Goal: Transaction & Acquisition: Purchase product/service

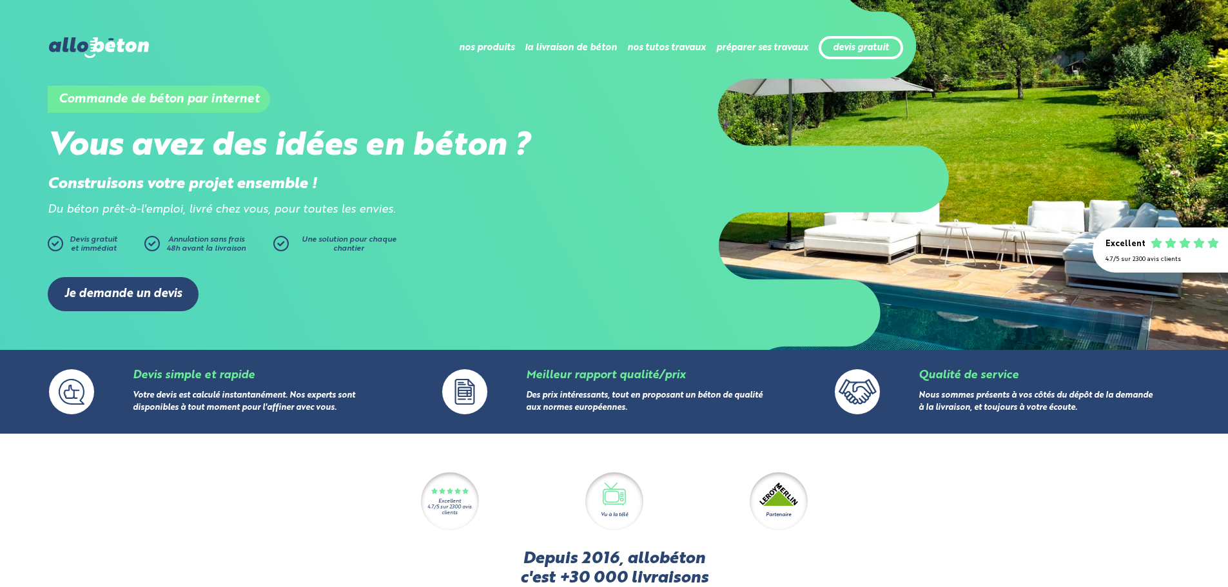
click at [88, 38] on img at bounding box center [98, 47] width 99 height 21
click at [141, 285] on link "Je demande un devis" at bounding box center [123, 294] width 151 height 34
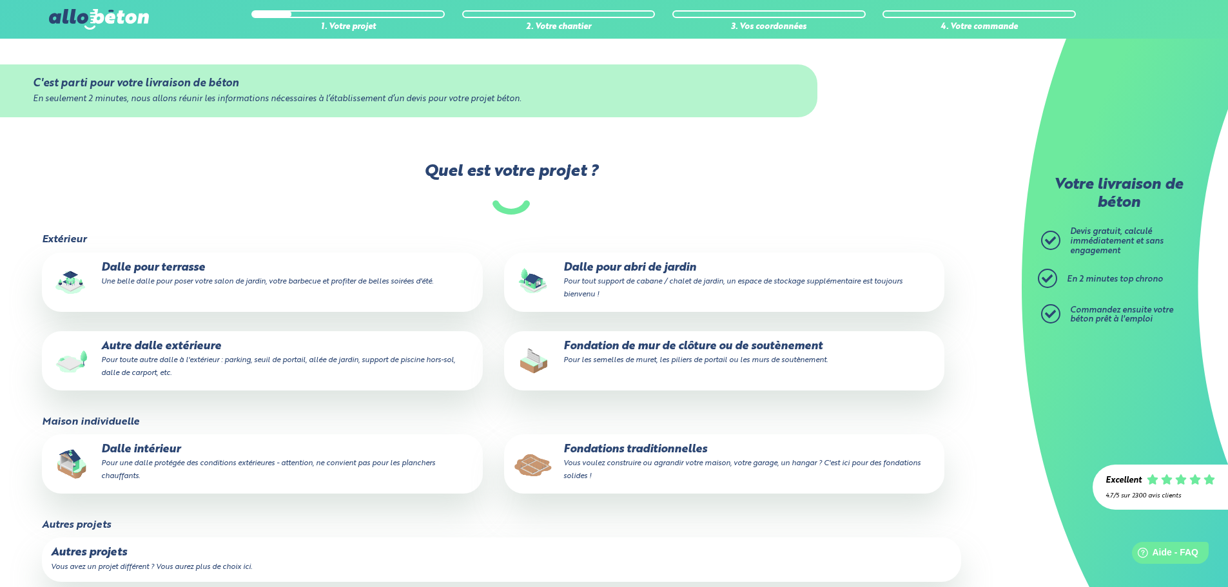
click at [193, 271] on p "Dalle pour terrasse Une belle dalle pour poser votre salon de jardin, votre bar…" at bounding box center [262, 275] width 422 height 26
click at [0, 0] on input "Dalle pour terrasse Une belle dalle pour poser votre salon de jardin, votre bar…" at bounding box center [0, 0] width 0 height 0
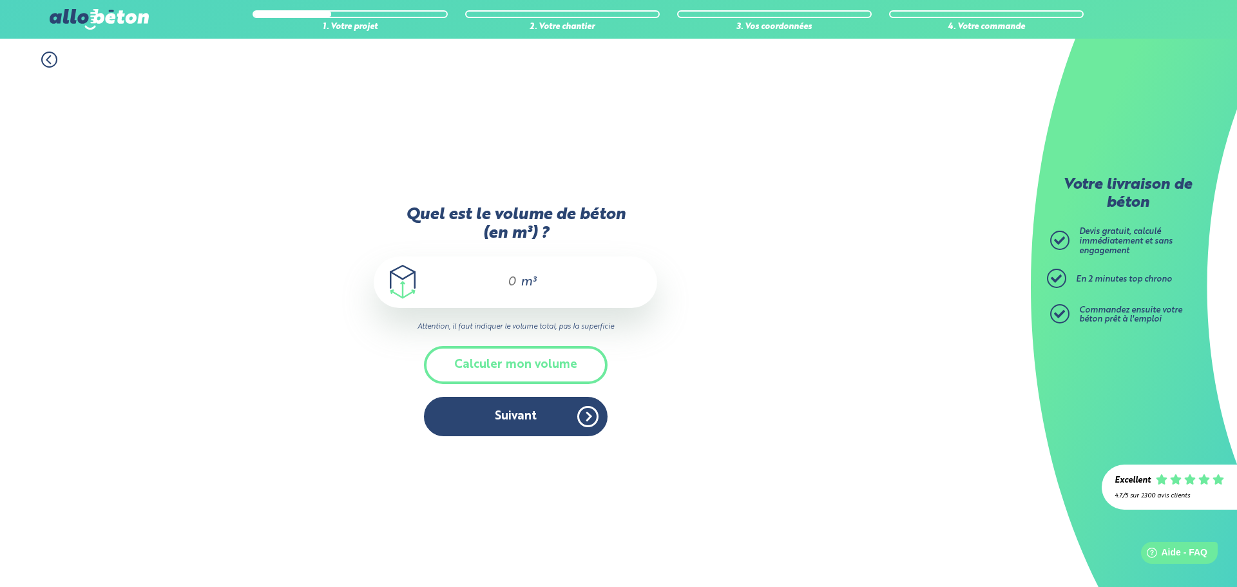
click at [551, 358] on button "Calculer mon volume" at bounding box center [516, 365] width 184 height 38
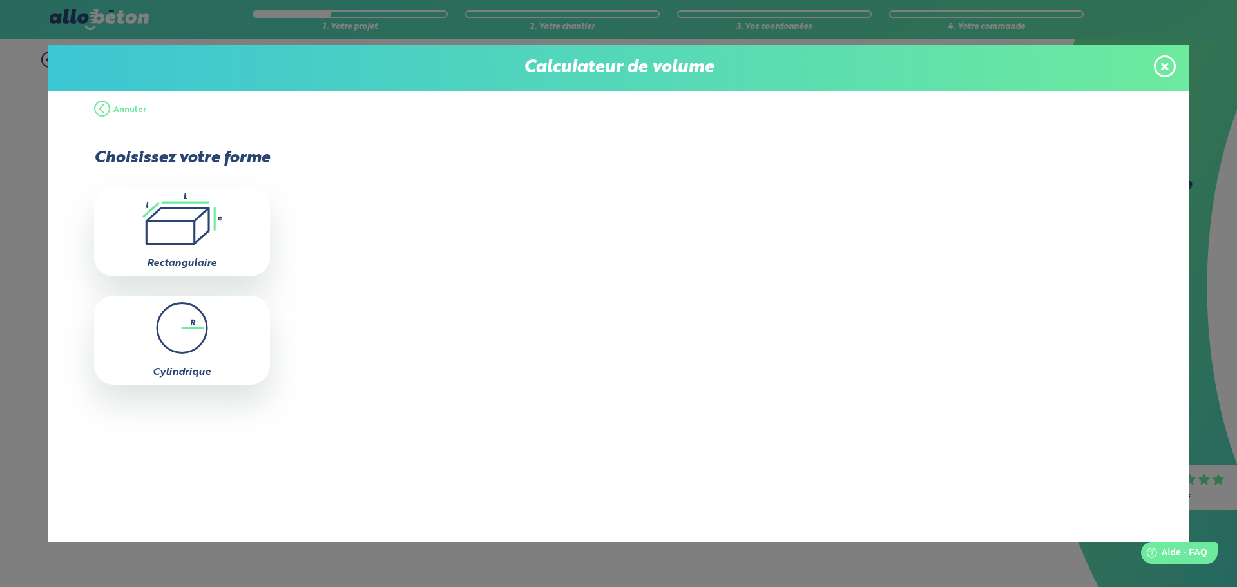
click at [208, 217] on icon at bounding box center [177, 225] width 63 height 35
type input "0"
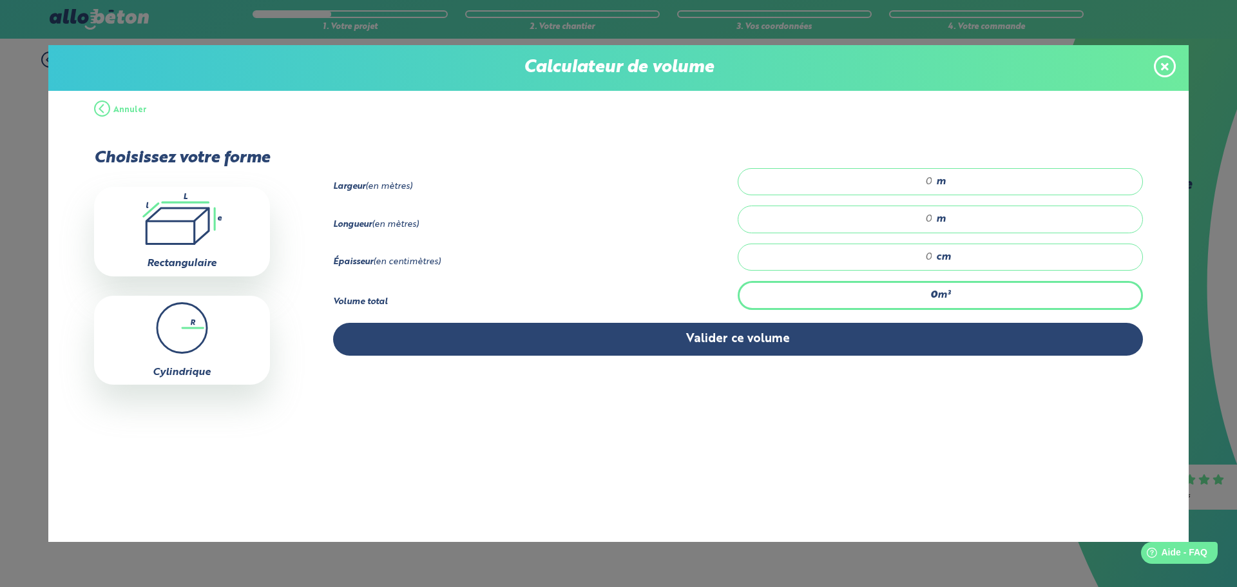
click at [900, 177] on input "number" at bounding box center [842, 181] width 182 height 13
type input "6"
click at [909, 215] on input "number" at bounding box center [842, 219] width 182 height 13
type input "10"
click at [917, 253] on input "number" at bounding box center [842, 257] width 182 height 13
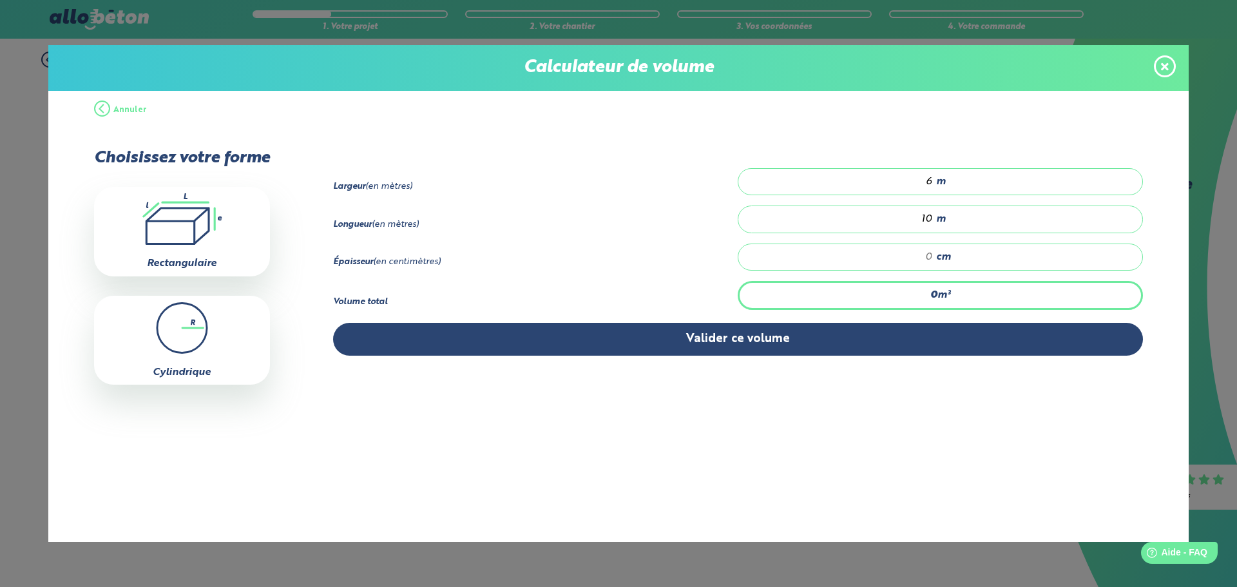
type input "4.8"
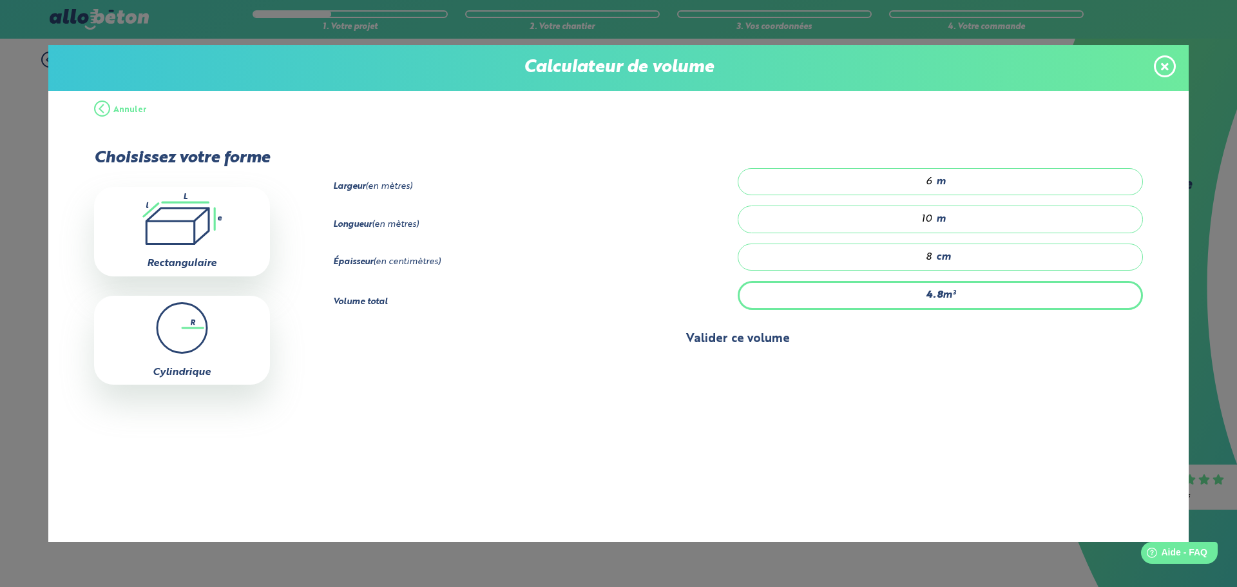
type input "8"
click at [759, 343] on button "Valider ce volume" at bounding box center [738, 339] width 811 height 33
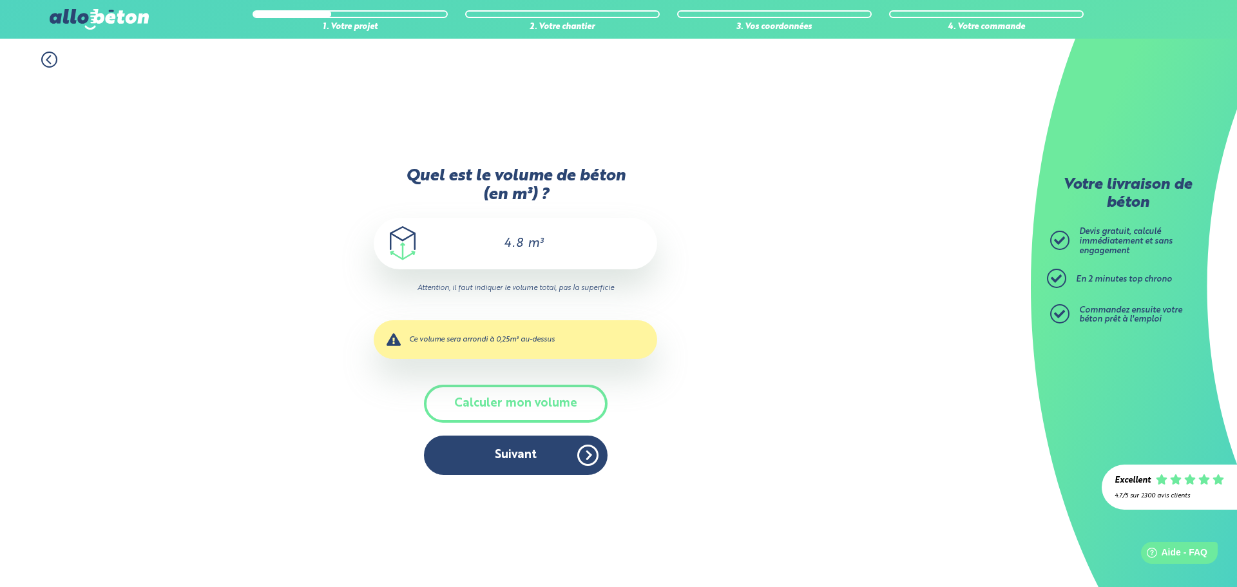
drag, startPoint x: 523, startPoint y: 240, endPoint x: 488, endPoint y: 243, distance: 34.9
click at [488, 243] on input "4.8" at bounding box center [506, 243] width 36 height 15
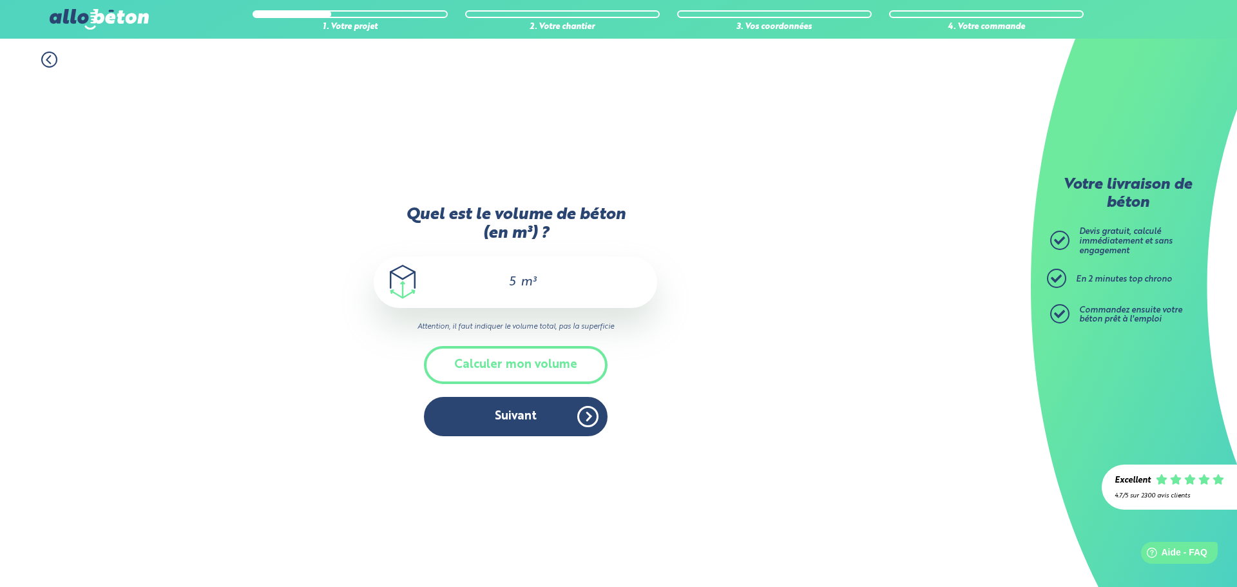
type input "5"
click at [256, 405] on div "1. Votre projet 2. Votre chantier 3. Vos coordonnées 4. Votre commande Quel est…" at bounding box center [515, 313] width 1031 height 548
click at [523, 426] on button "Suivant" at bounding box center [516, 416] width 184 height 39
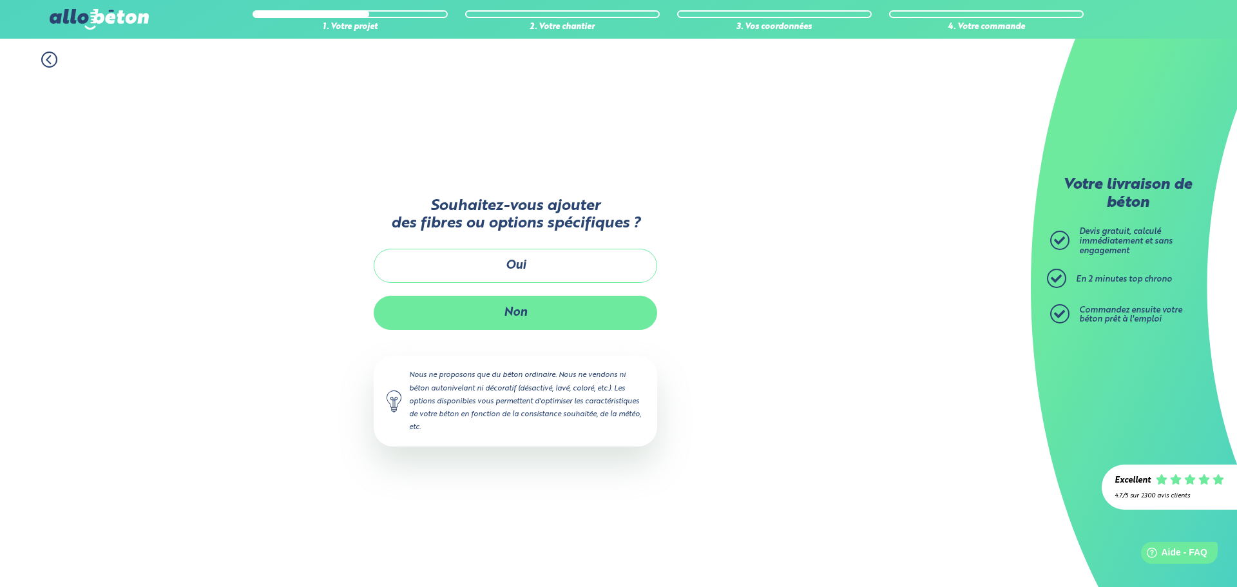
click at [510, 310] on button "Non" at bounding box center [516, 313] width 284 height 34
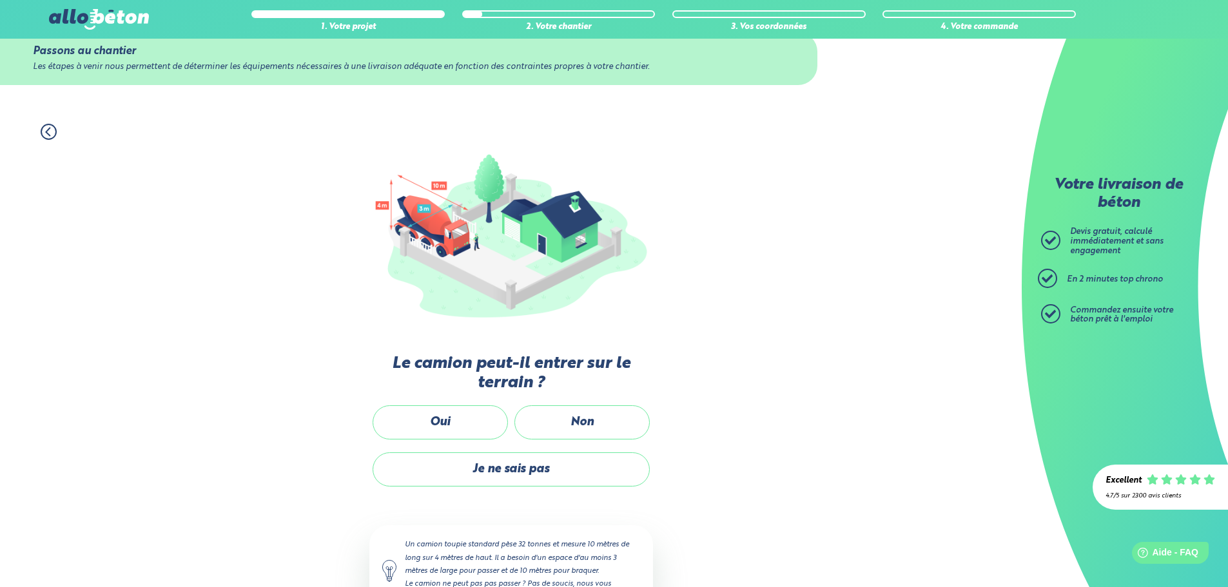
scroll to position [86, 0]
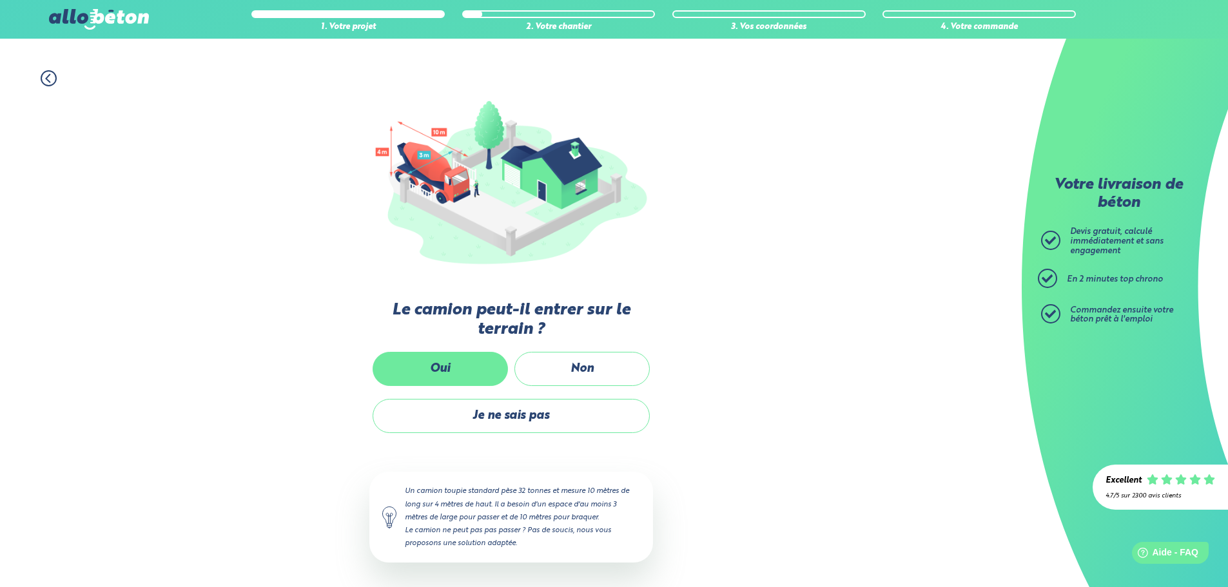
click at [440, 370] on label "Oui" at bounding box center [439, 369] width 135 height 34
click at [0, 0] on input "Oui" at bounding box center [0, 0] width 0 height 0
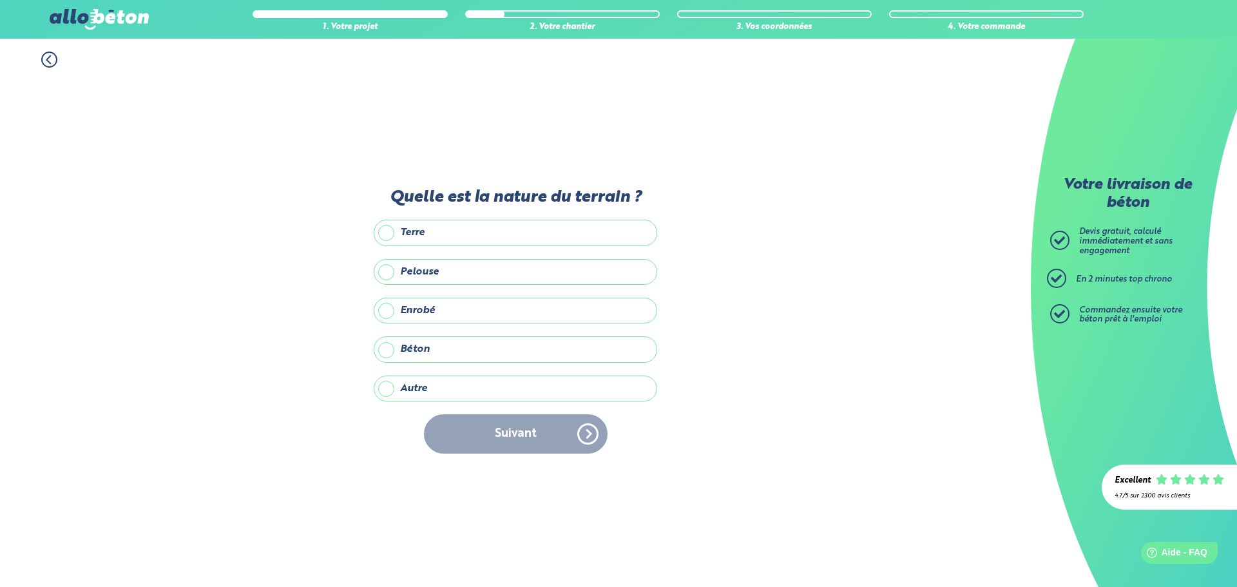
click at [445, 233] on label "Terre" at bounding box center [516, 233] width 284 height 26
click at [0, 0] on input "Terre" at bounding box center [0, 0] width 0 height 0
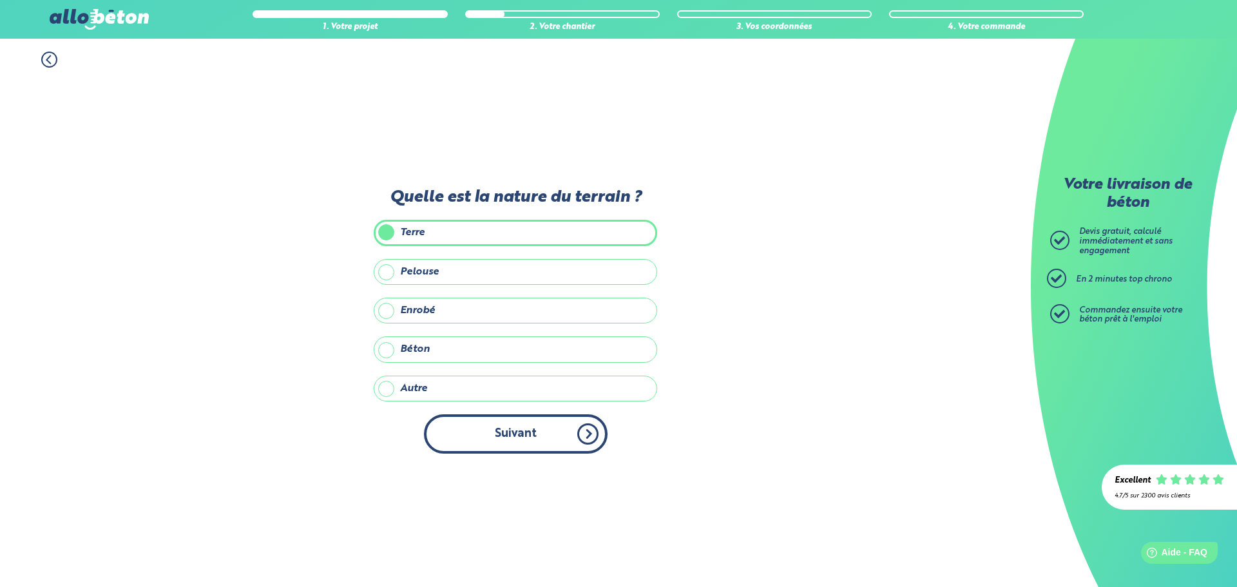
click at [531, 436] on button "Suivant" at bounding box center [516, 433] width 184 height 39
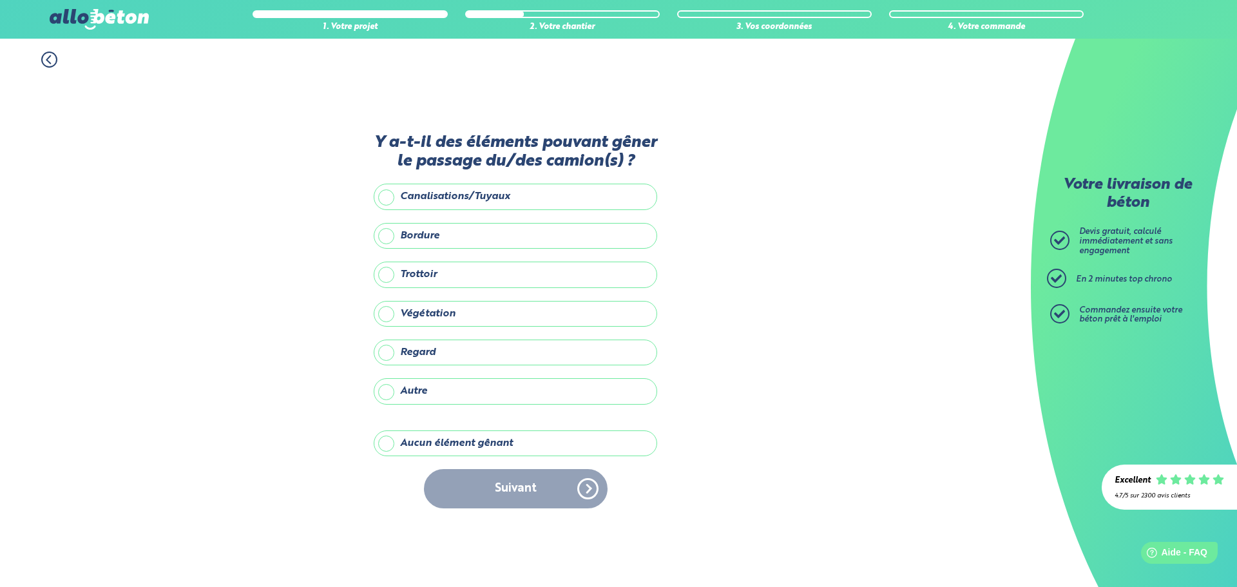
click at [478, 440] on label "Aucun élément gênant" at bounding box center [516, 443] width 284 height 26
click at [0, 0] on input "Aucun élément gênant" at bounding box center [0, 0] width 0 height 0
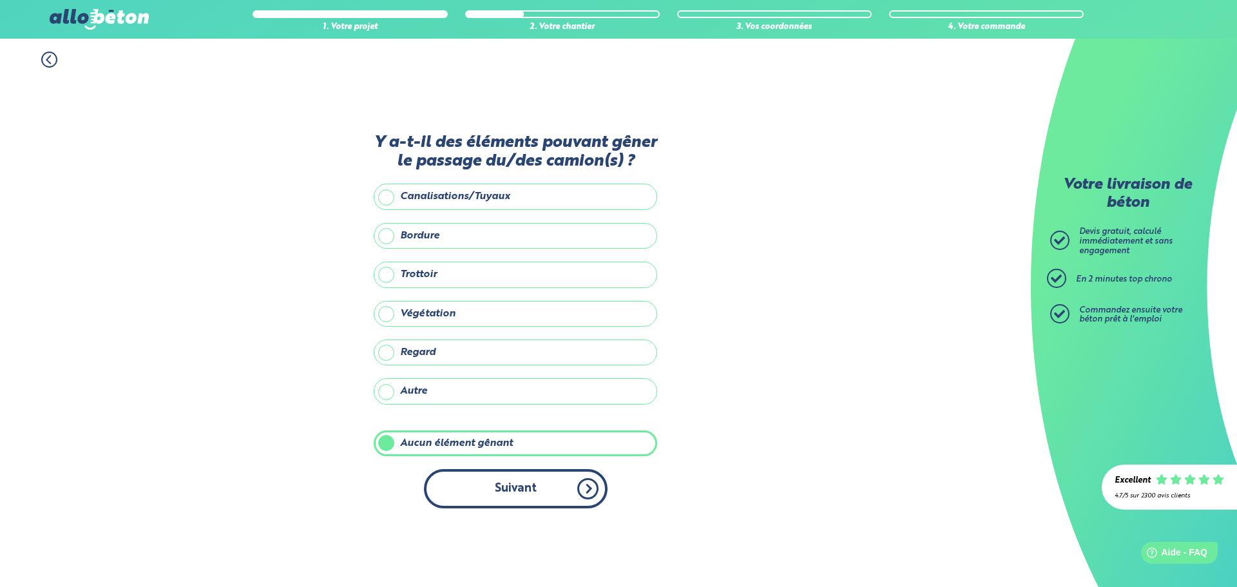
click at [548, 494] on button "Suivant" at bounding box center [516, 488] width 184 height 39
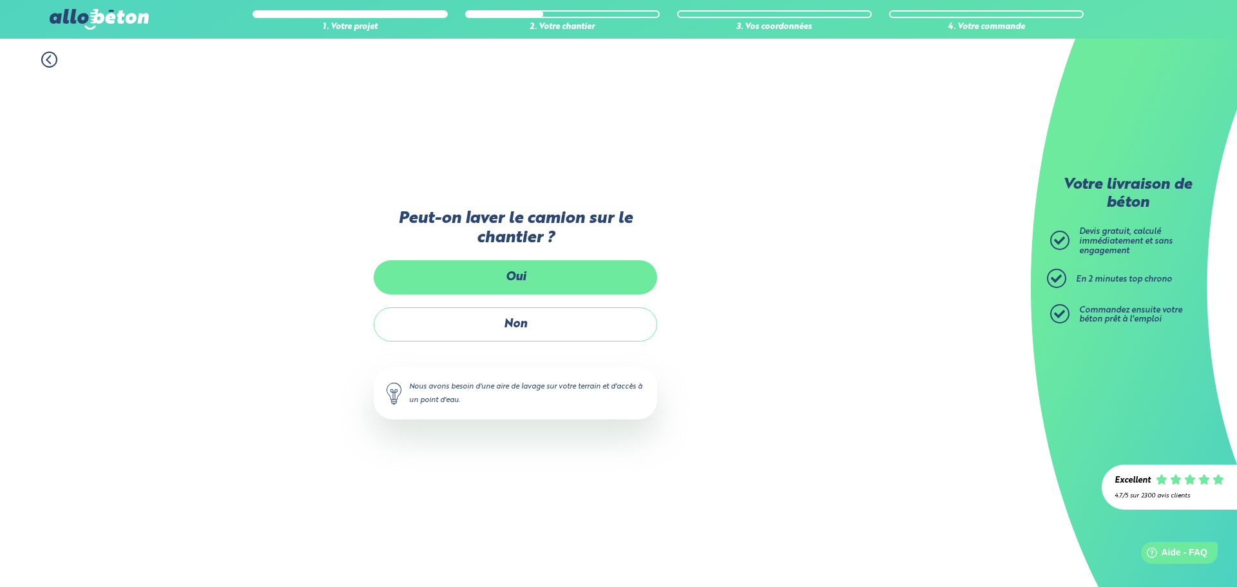
click at [504, 272] on label "Oui" at bounding box center [516, 277] width 284 height 34
click at [0, 0] on input "Oui" at bounding box center [0, 0] width 0 height 0
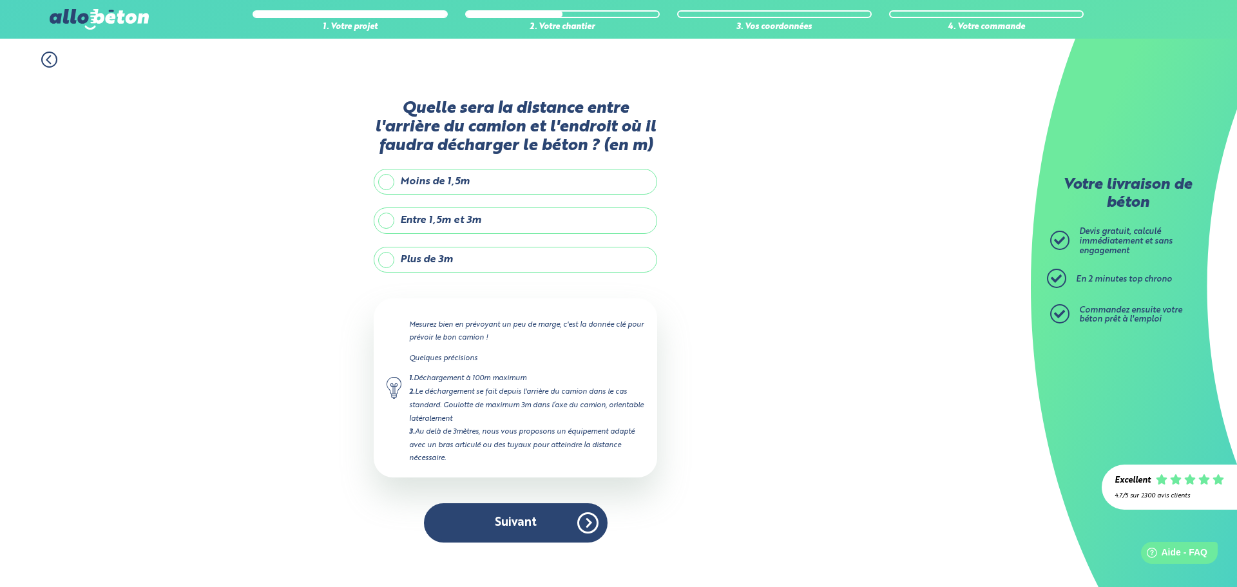
click at [450, 260] on label "Plus de 3m" at bounding box center [516, 260] width 284 height 26
click at [0, 0] on input "Plus de 3m" at bounding box center [0, 0] width 0 height 0
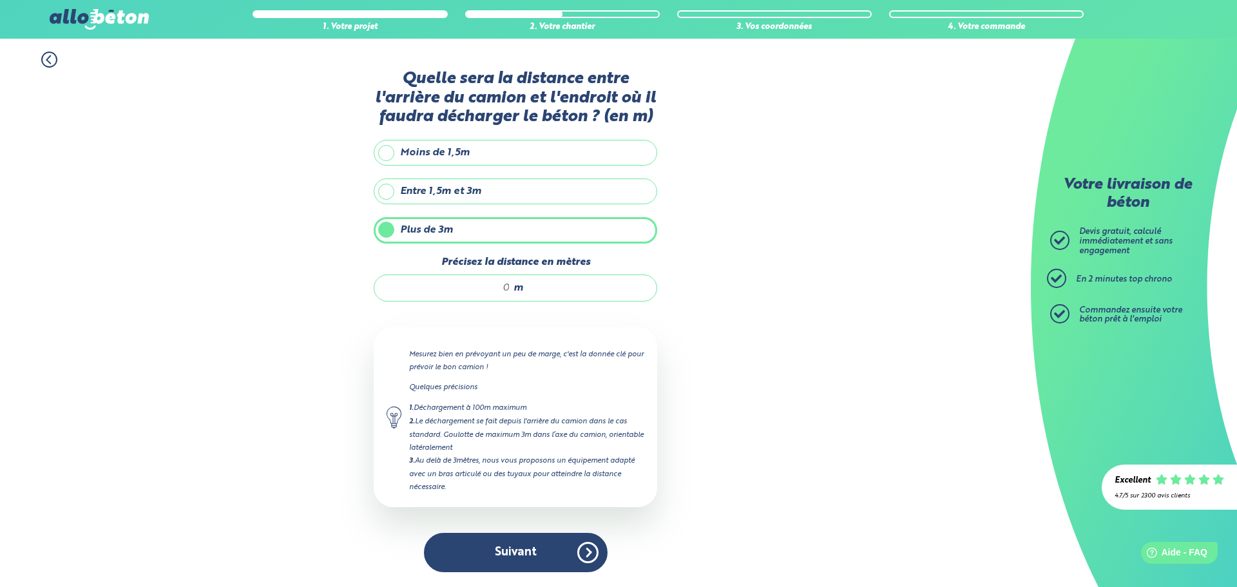
click at [501, 288] on input "Précisez la distance en mètres" at bounding box center [448, 288] width 123 height 13
type input "6"
click at [265, 311] on div "1. Votre projet 2. Votre chantier 3. Vos coordonnées 4. Votre commande Quelle s…" at bounding box center [515, 313] width 1031 height 548
click at [508, 285] on input "6" at bounding box center [448, 288] width 123 height 13
click at [417, 188] on label "Entre 1,5m et 3m" at bounding box center [516, 191] width 284 height 26
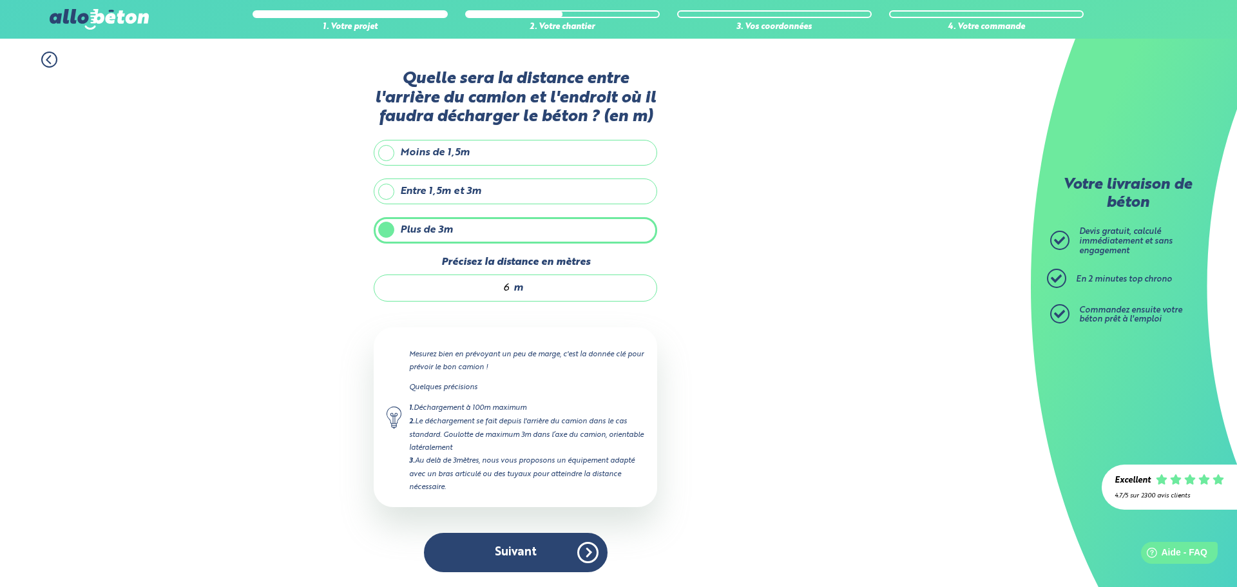
click at [0, 0] on input "Entre 1,5m et 3m" at bounding box center [0, 0] width 0 height 0
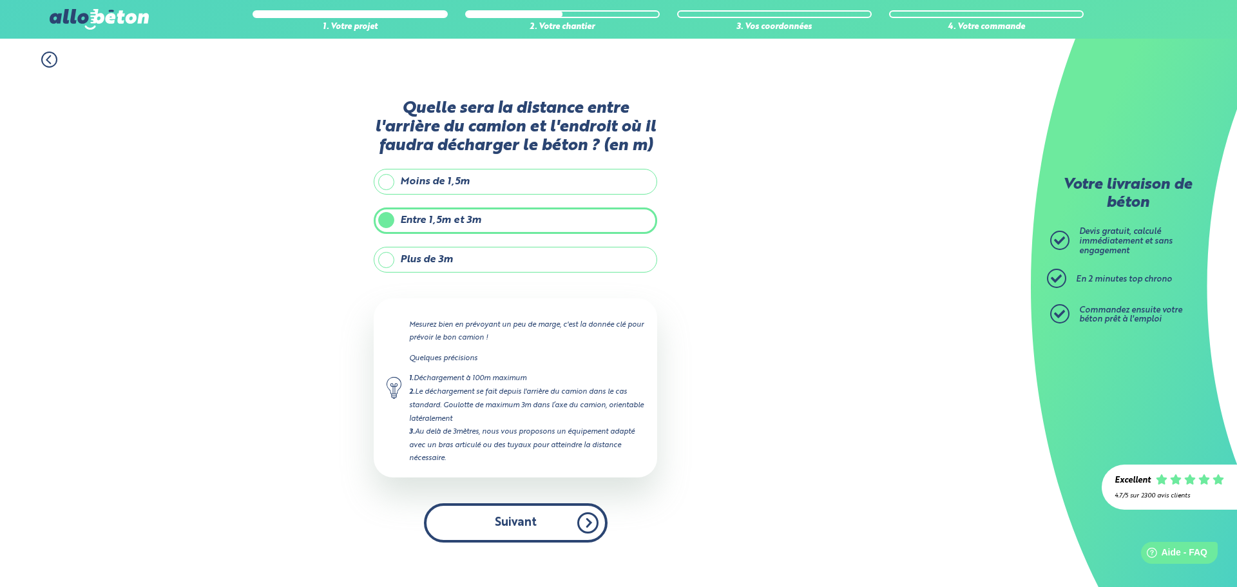
click at [523, 517] on button "Suivant" at bounding box center [516, 522] width 184 height 39
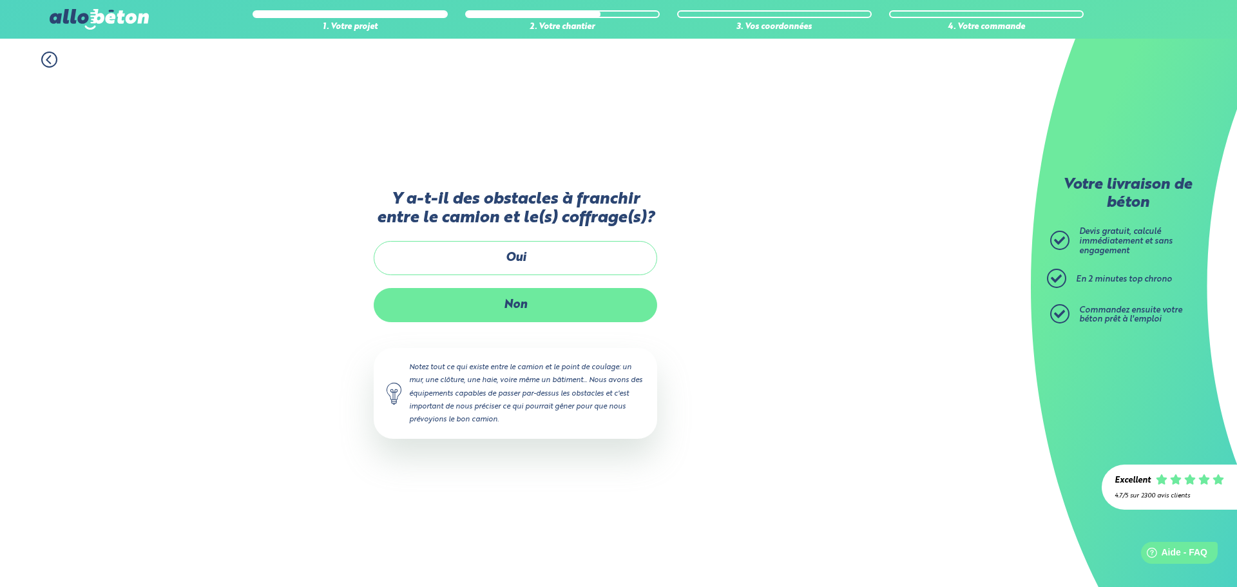
click at [516, 308] on label "Non" at bounding box center [516, 305] width 284 height 34
click at [0, 0] on input "Non" at bounding box center [0, 0] width 0 height 0
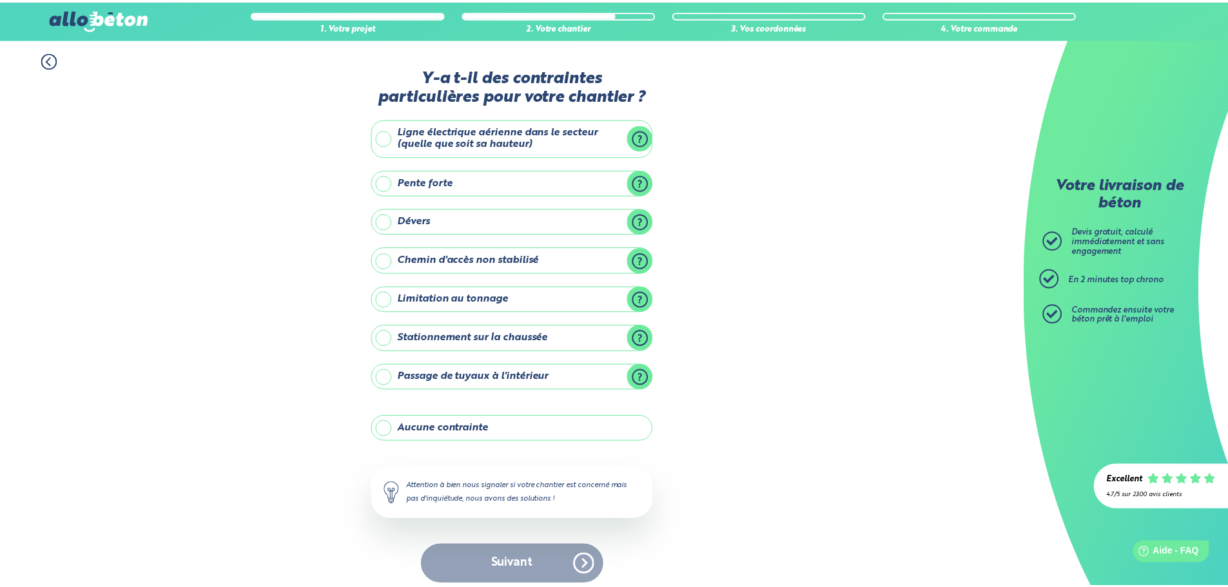
scroll to position [10, 0]
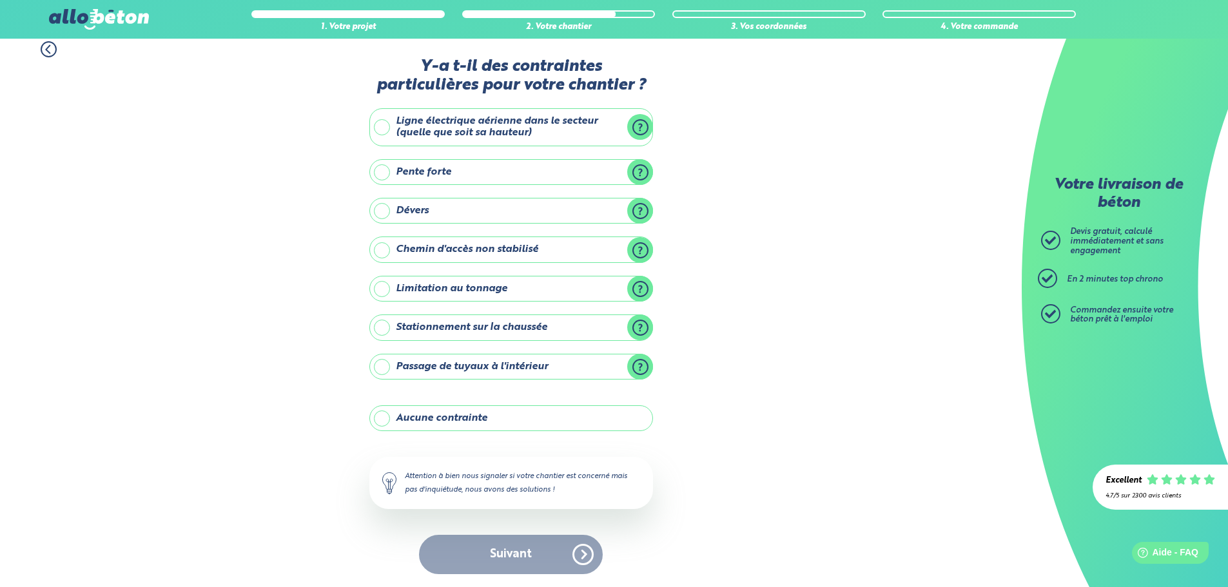
click at [456, 128] on label "Ligne électrique aérienne dans le secteur (quelle que soit sa hauteur)" at bounding box center [511, 127] width 284 height 38
click at [0, 0] on input "Ligne électrique aérienne dans le secteur (quelle que soit sa hauteur)" at bounding box center [0, 0] width 0 height 0
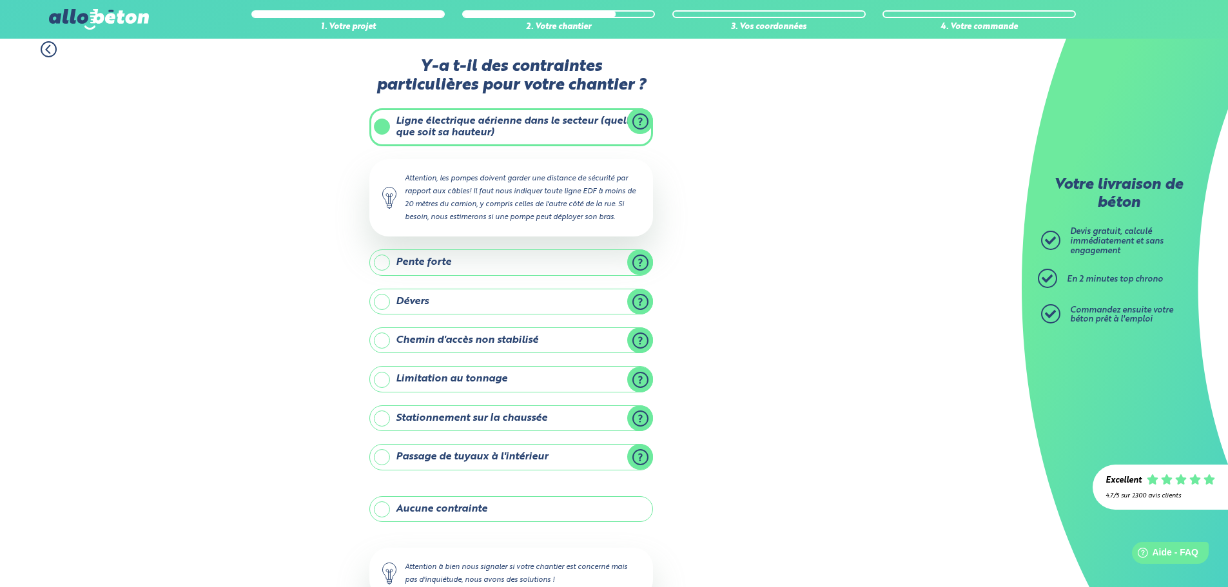
click at [458, 258] on label "Pente forte" at bounding box center [511, 262] width 284 height 26
click at [0, 0] on input "Pente forte" at bounding box center [0, 0] width 0 height 0
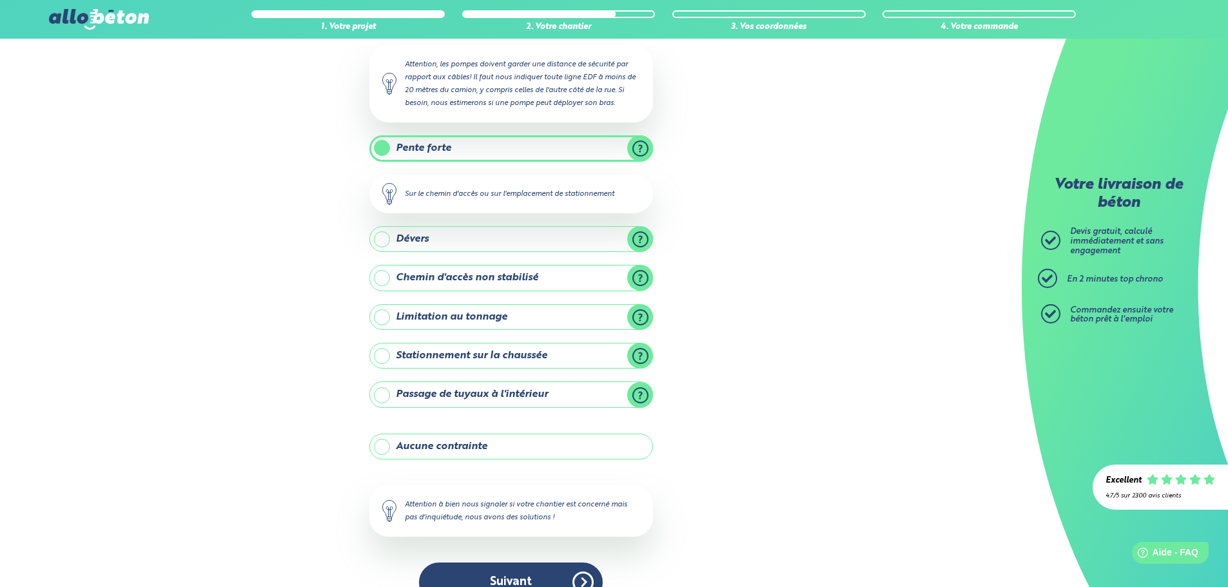
scroll to position [153, 0]
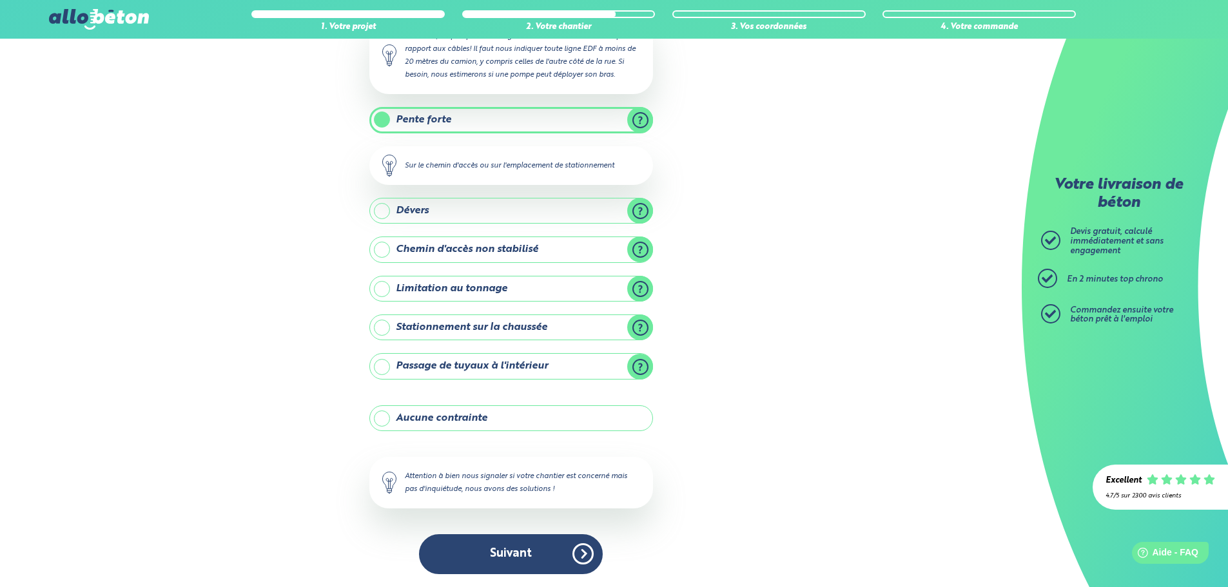
click at [643, 209] on label "Dévers" at bounding box center [511, 211] width 284 height 26
click at [0, 0] on input "Dévers" at bounding box center [0, 0] width 0 height 0
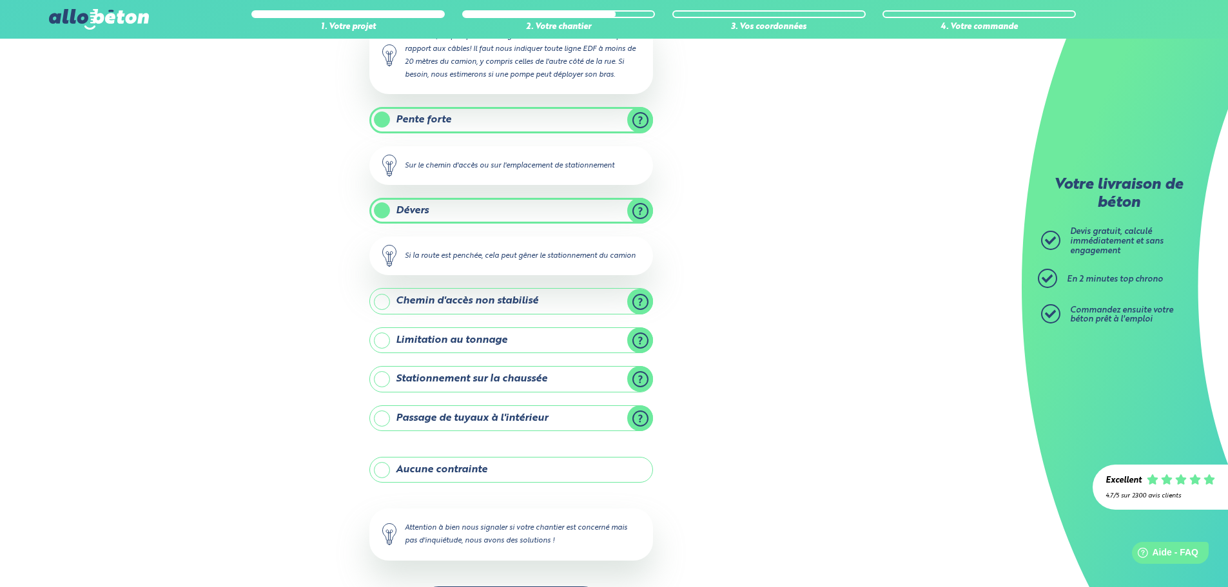
click at [643, 209] on label "Dévers" at bounding box center [511, 211] width 284 height 26
click at [0, 0] on input "Dévers" at bounding box center [0, 0] width 0 height 0
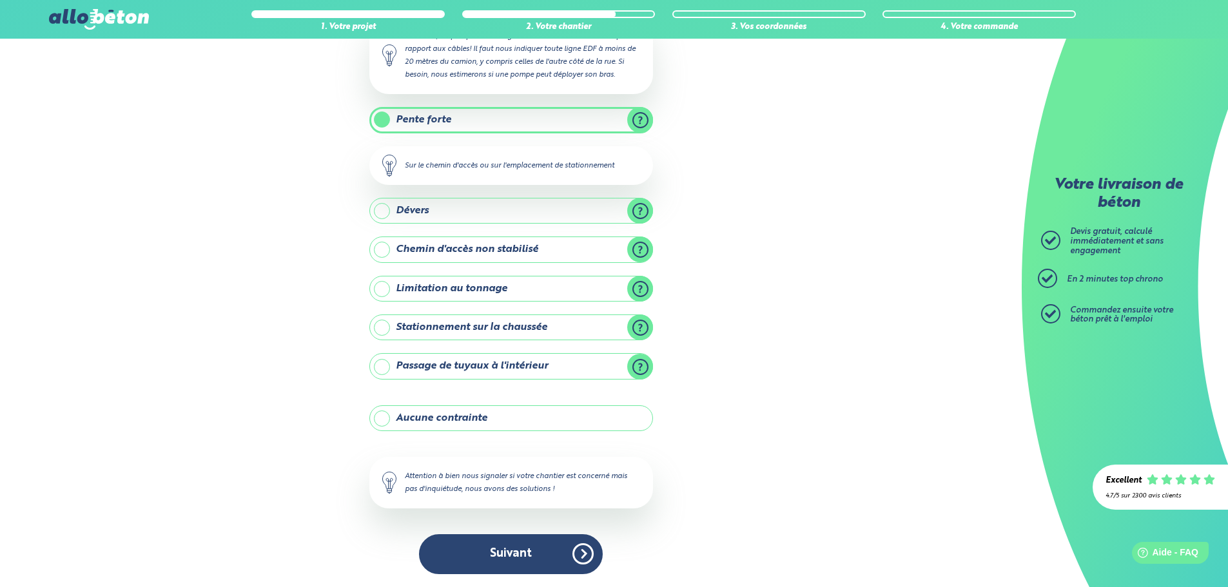
click at [640, 117] on label "Pente forte" at bounding box center [511, 120] width 284 height 26
click at [0, 0] on input "Pente forte" at bounding box center [0, 0] width 0 height 0
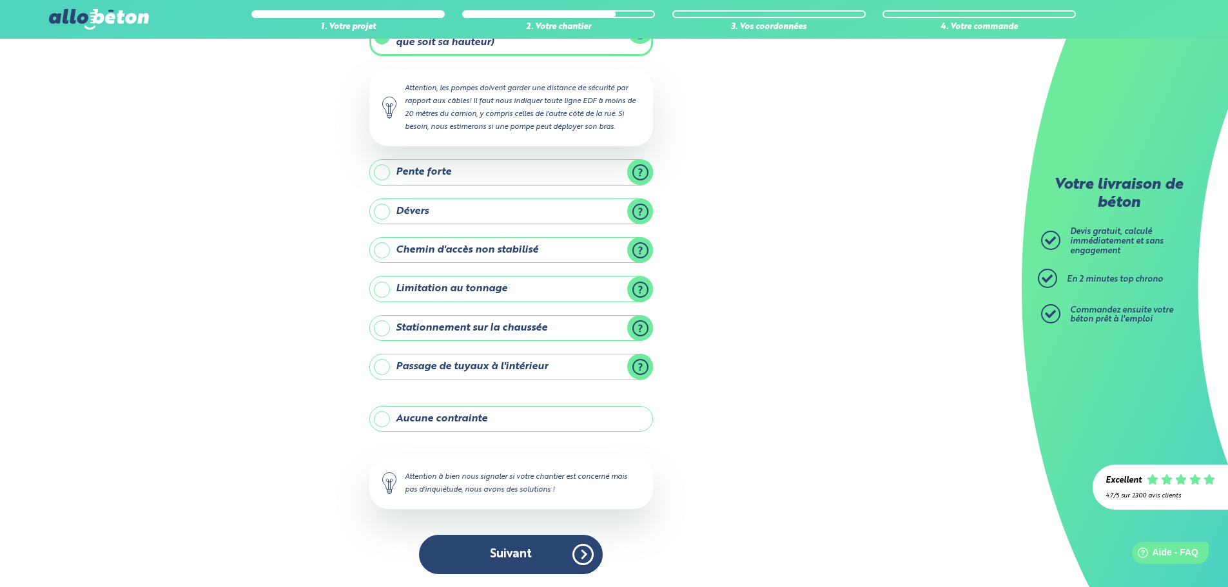
scroll to position [101, 0]
click at [636, 169] on label "Pente forte" at bounding box center [511, 172] width 284 height 26
click at [0, 0] on input "Pente forte" at bounding box center [0, 0] width 0 height 0
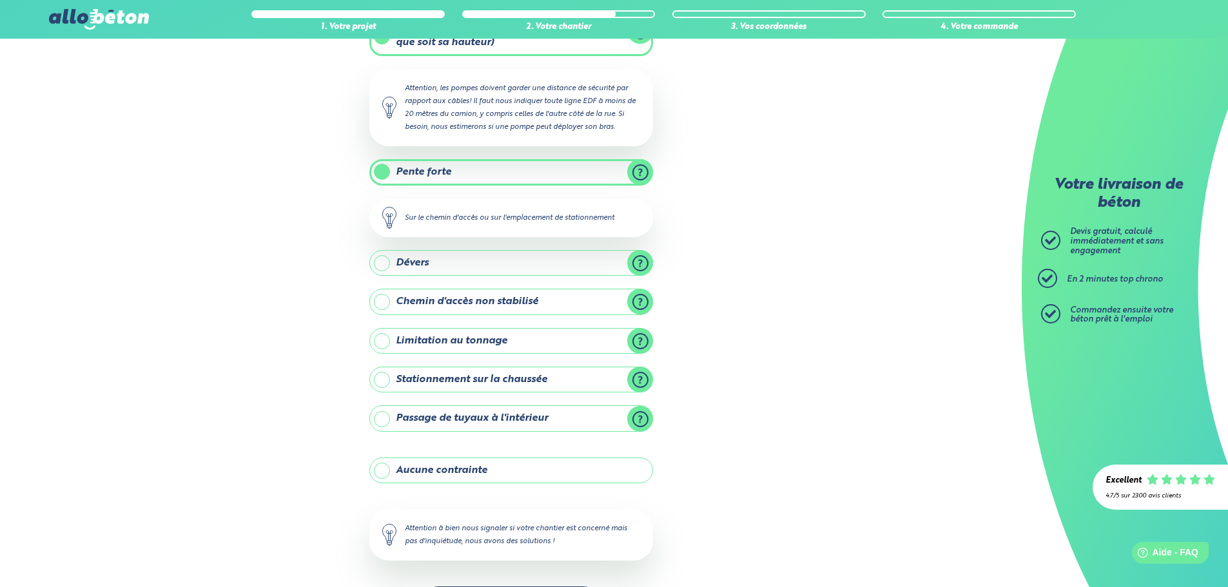
scroll to position [153, 0]
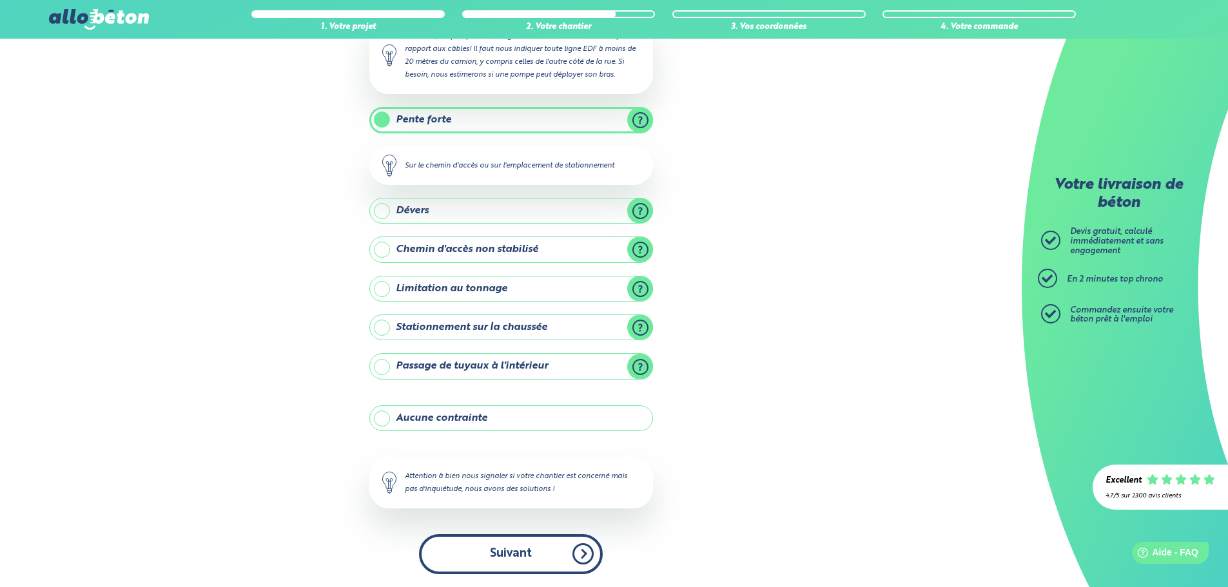
click at [502, 554] on button "Suivant" at bounding box center [511, 553] width 184 height 39
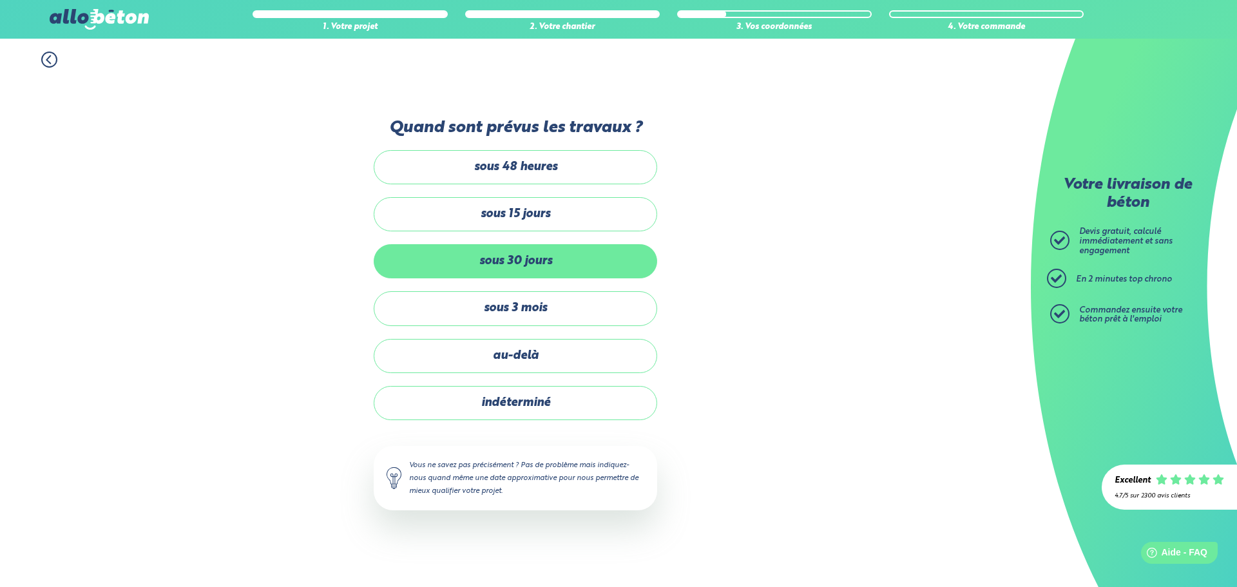
click at [542, 265] on label "sous 30 jours" at bounding box center [516, 261] width 284 height 34
click at [0, 0] on input "sous 30 jours" at bounding box center [0, 0] width 0 height 0
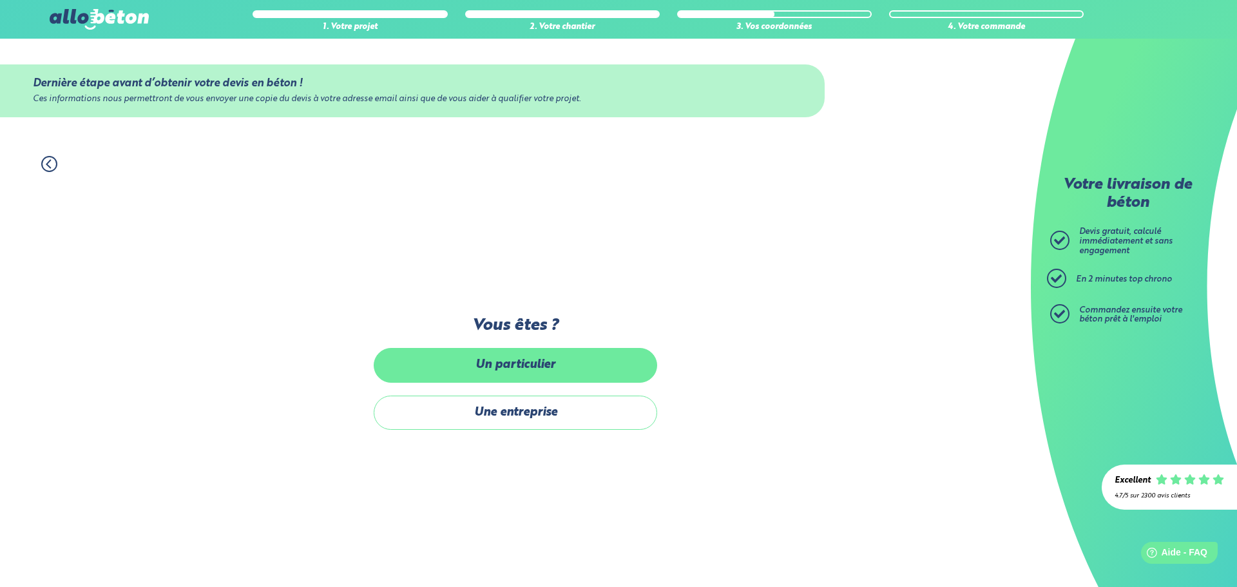
click at [530, 362] on label "Un particulier" at bounding box center [516, 365] width 284 height 34
click at [0, 0] on input "Un particulier" at bounding box center [0, 0] width 0 height 0
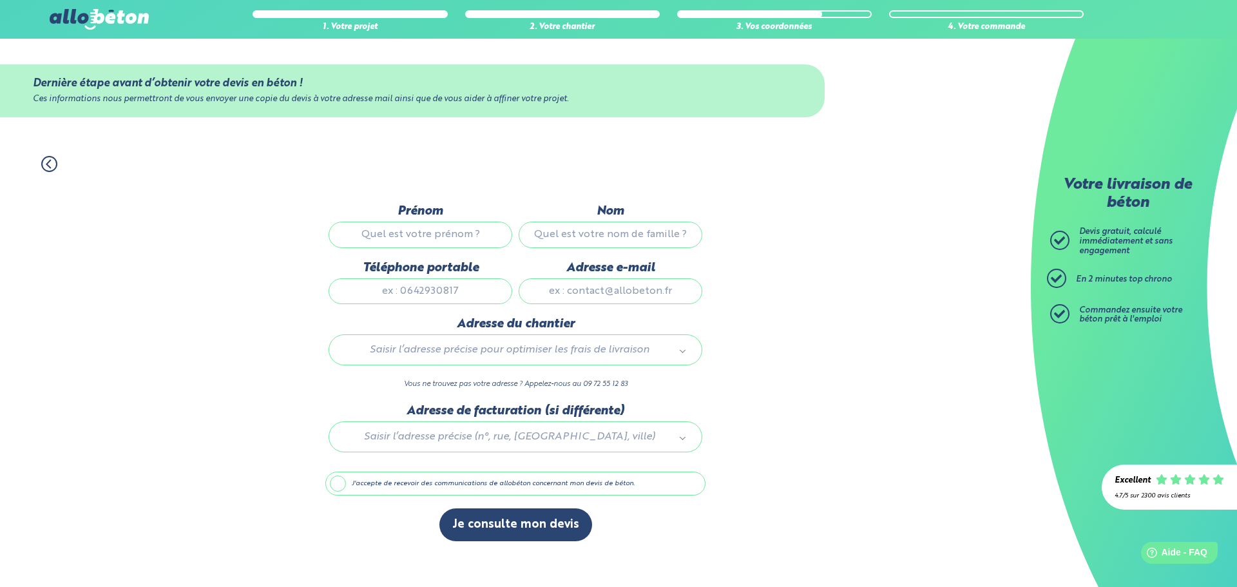
click at [435, 232] on input "Prénom" at bounding box center [421, 235] width 184 height 26
type input "KHALIL"
type input "JRADI"
type input "0672200006"
type input "khaliljradi@hotmail.com"
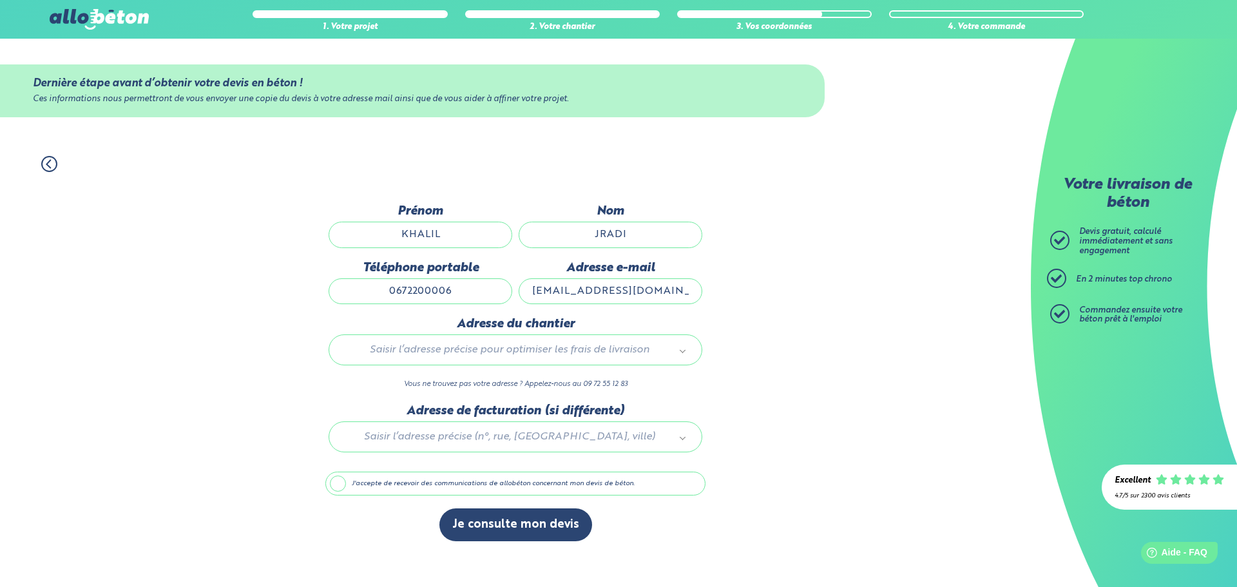
type input "48 CHEMIN DU RUISSEAU DE FONTBAZI"
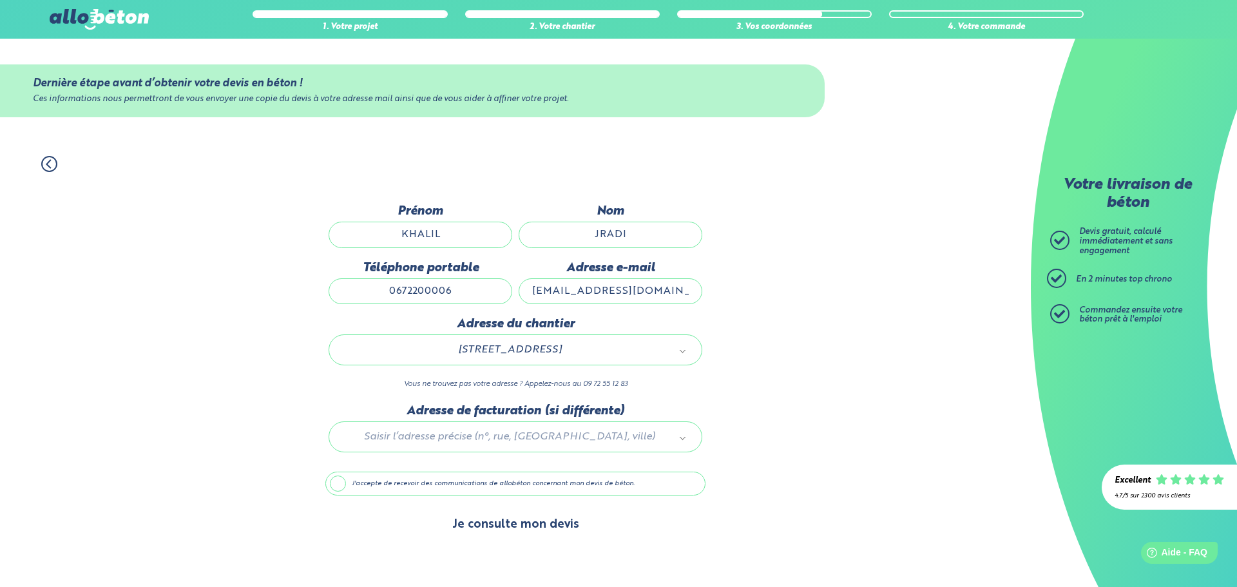
click at [521, 526] on button "Je consulte mon devis" at bounding box center [515, 524] width 153 height 33
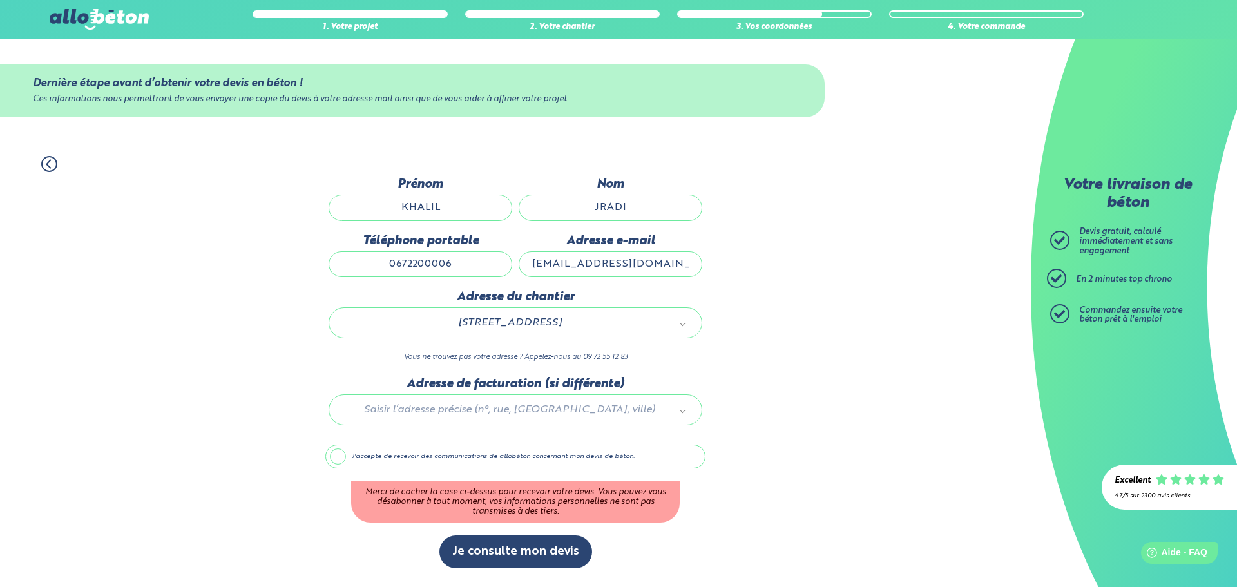
click at [447, 452] on label "J'accepte de recevoir des communications de allobéton concernant mon devis de b…" at bounding box center [515, 457] width 380 height 24
click at [0, 0] on input "J'accepte de recevoir des communications de allobéton concernant mon devis de b…" at bounding box center [0, 0] width 0 height 0
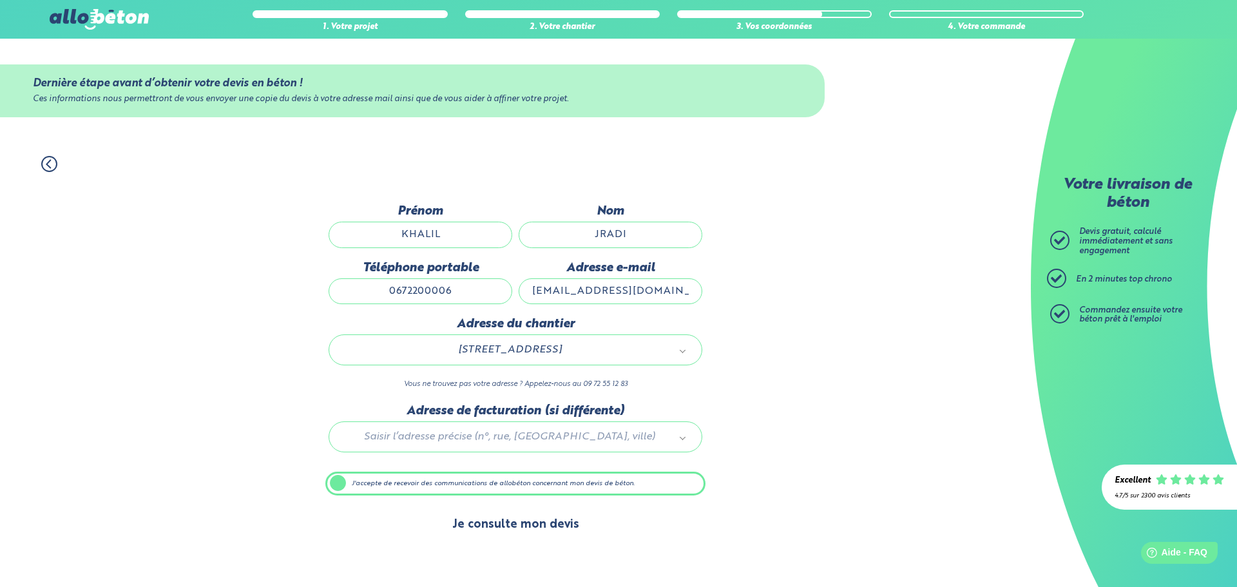
click at [524, 528] on button "Je consulte mon devis" at bounding box center [515, 524] width 153 height 33
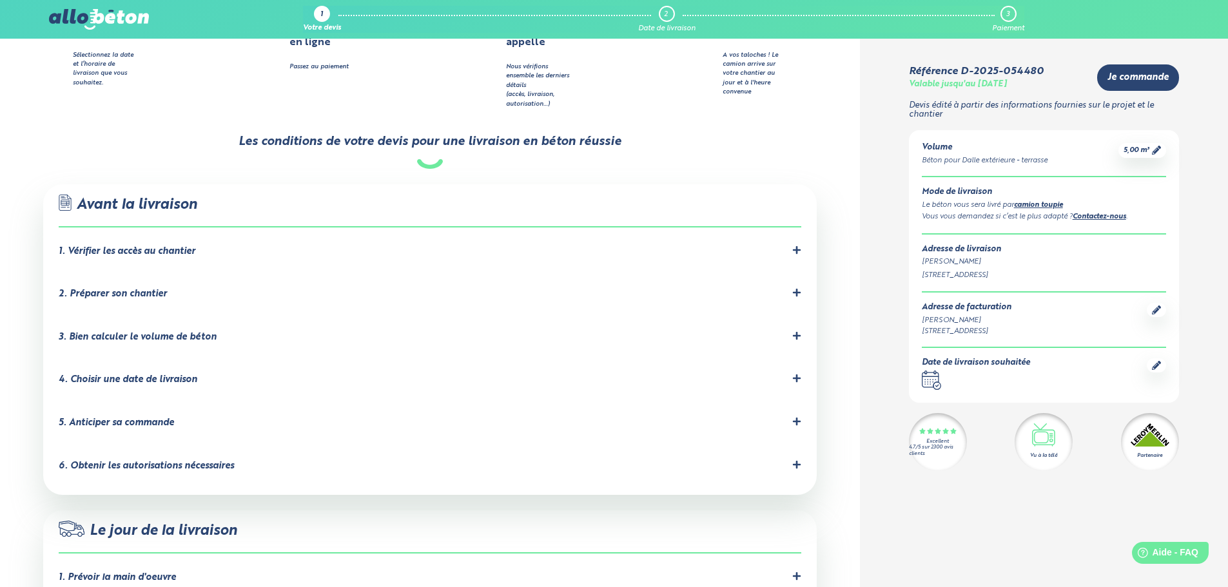
scroll to position [644, 0]
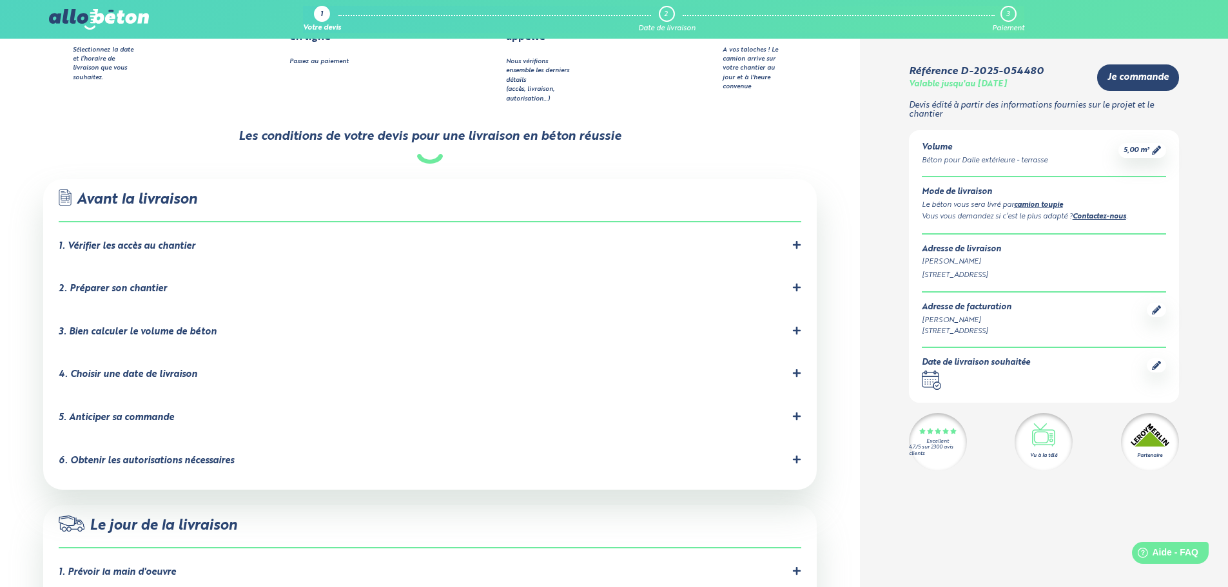
click at [177, 241] on div "1. Vérifier les accès au chantier" at bounding box center [127, 246] width 137 height 11
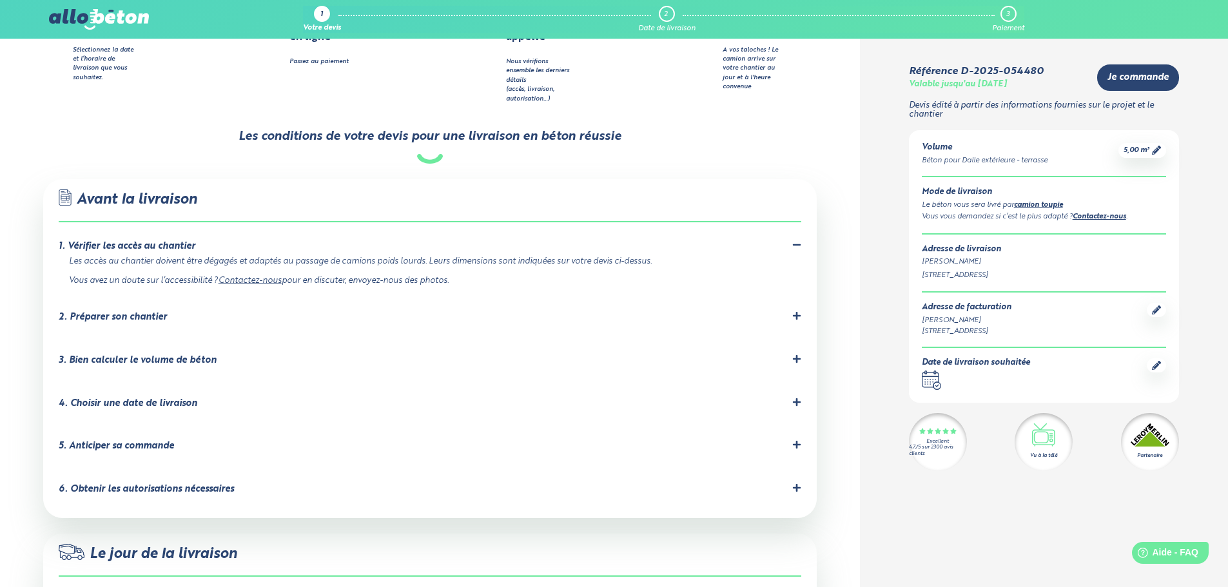
click at [132, 312] on div "2. Préparer son chantier" at bounding box center [113, 317] width 108 height 11
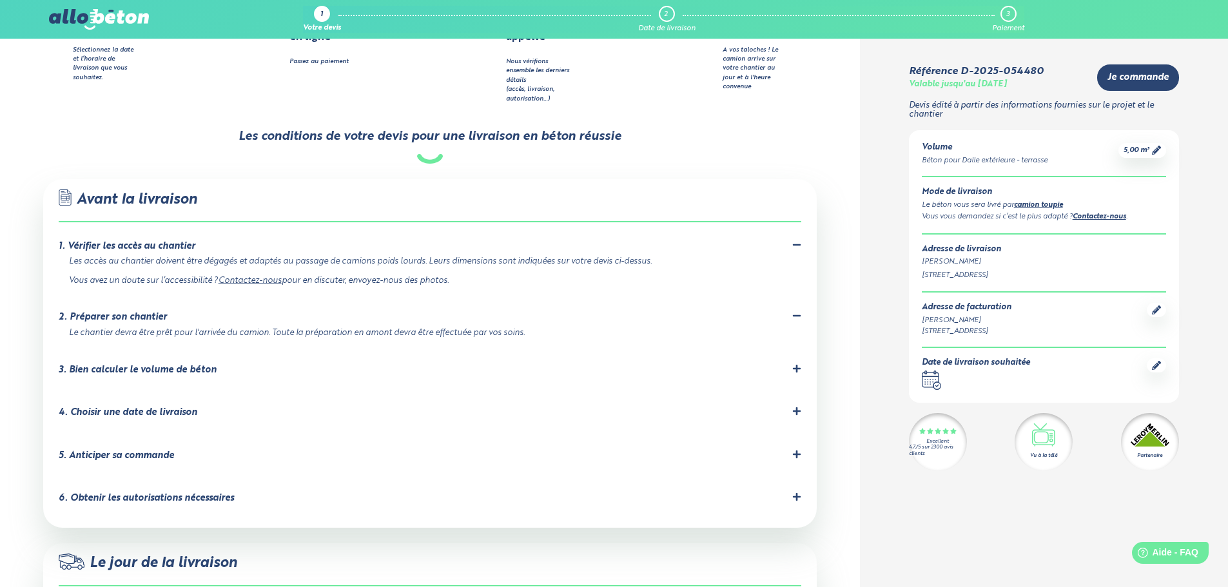
click at [151, 365] on div "3. Bien calculer le volume de béton" at bounding box center [138, 370] width 158 height 11
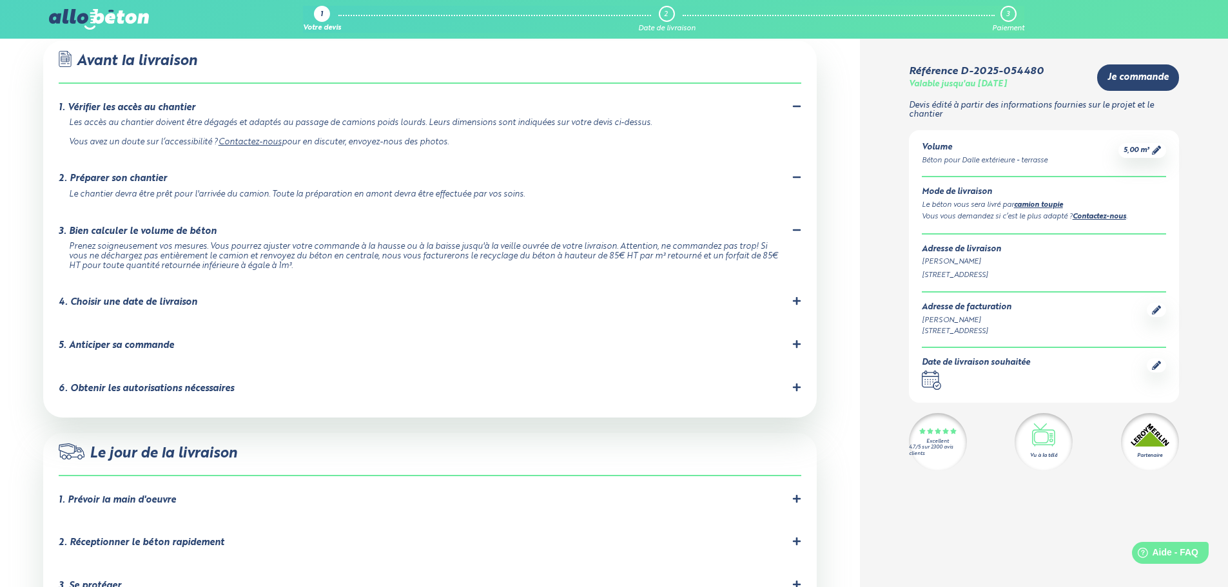
scroll to position [838, 0]
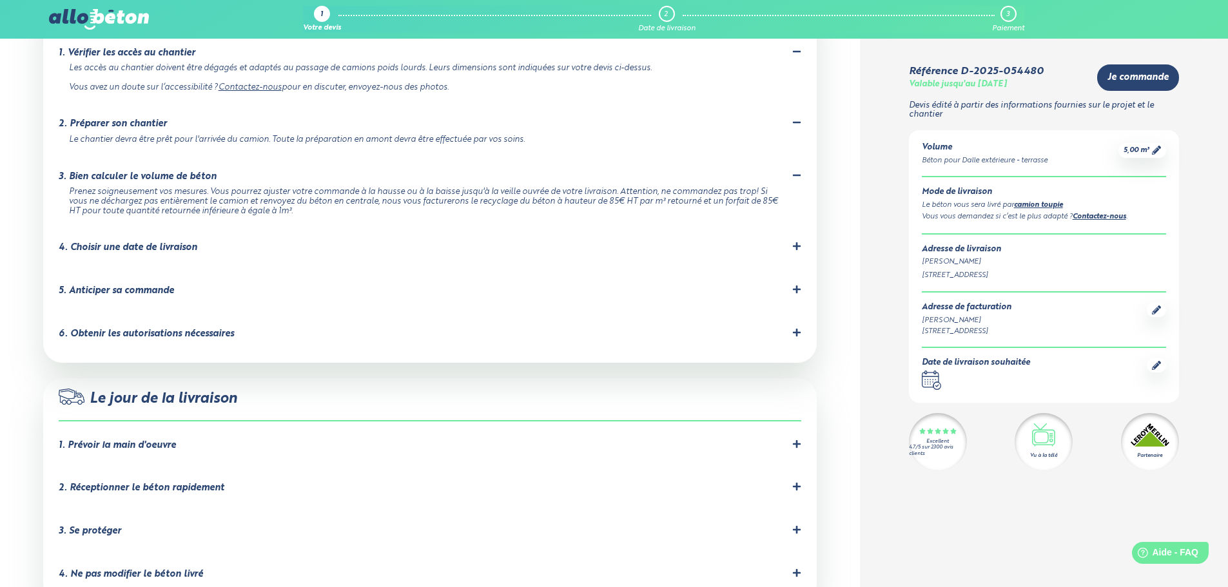
click at [203, 229] on li "4. Choisir une date de livraison Nous livrons de 7h30 à 16h30 départ chantier d…" at bounding box center [430, 250] width 742 height 43
click at [194, 242] on div "4. Choisir une date de livraison" at bounding box center [128, 247] width 139 height 11
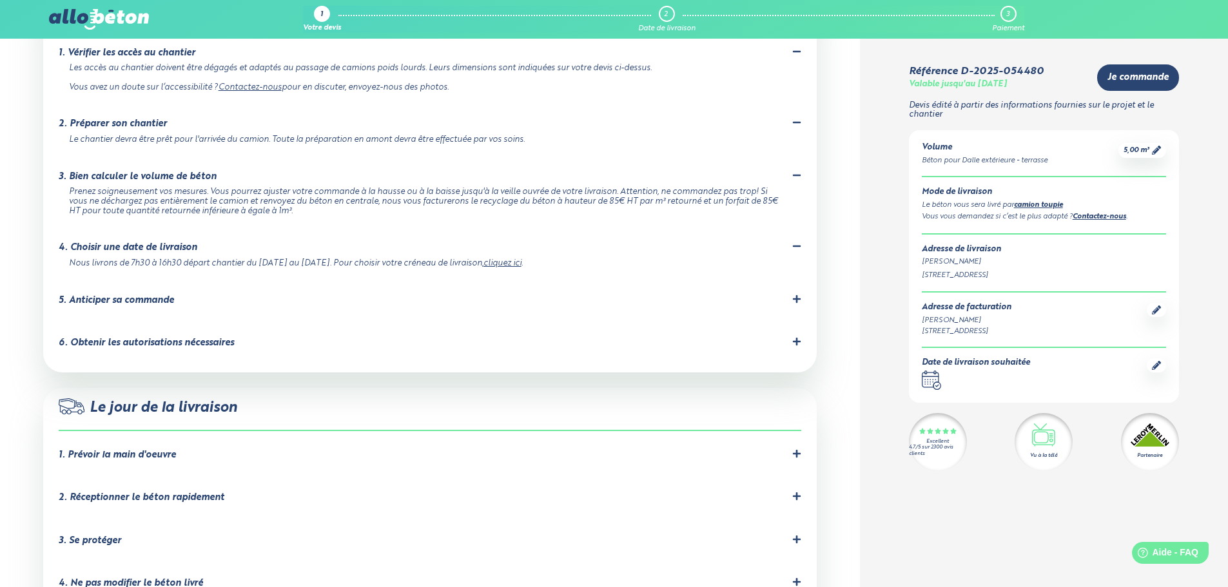
click at [509, 259] on link "cliquez ici" at bounding box center [502, 263] width 38 height 8
click at [163, 295] on div "5. Anticiper sa commande" at bounding box center [116, 300] width 115 height 11
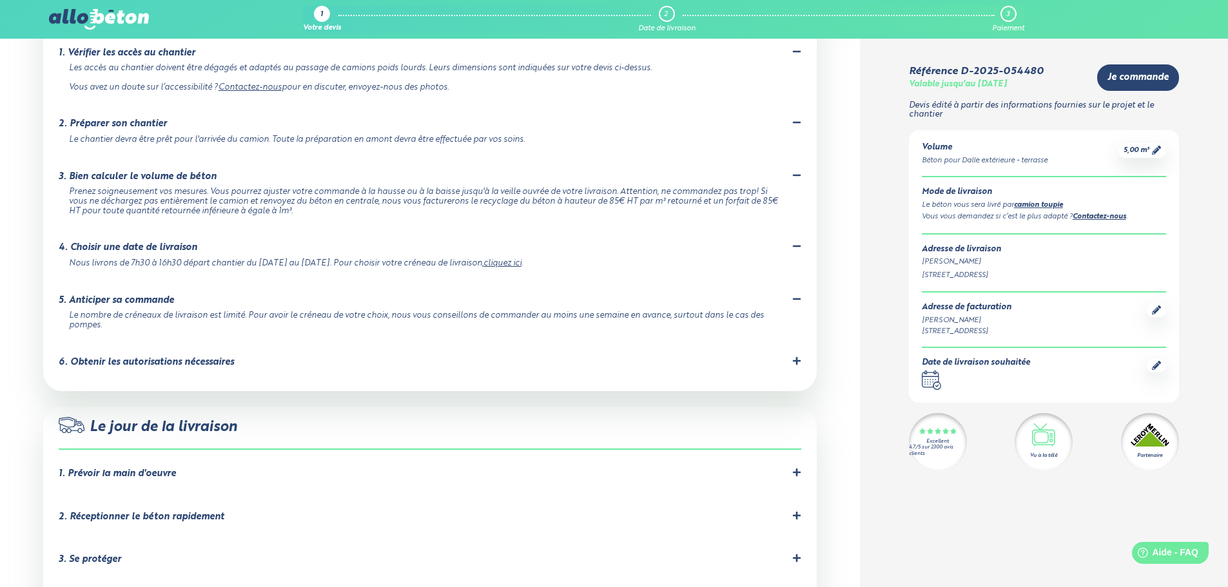
click at [199, 357] on div "6. Obtenir les autorisations nécessaires" at bounding box center [146, 362] width 175 height 11
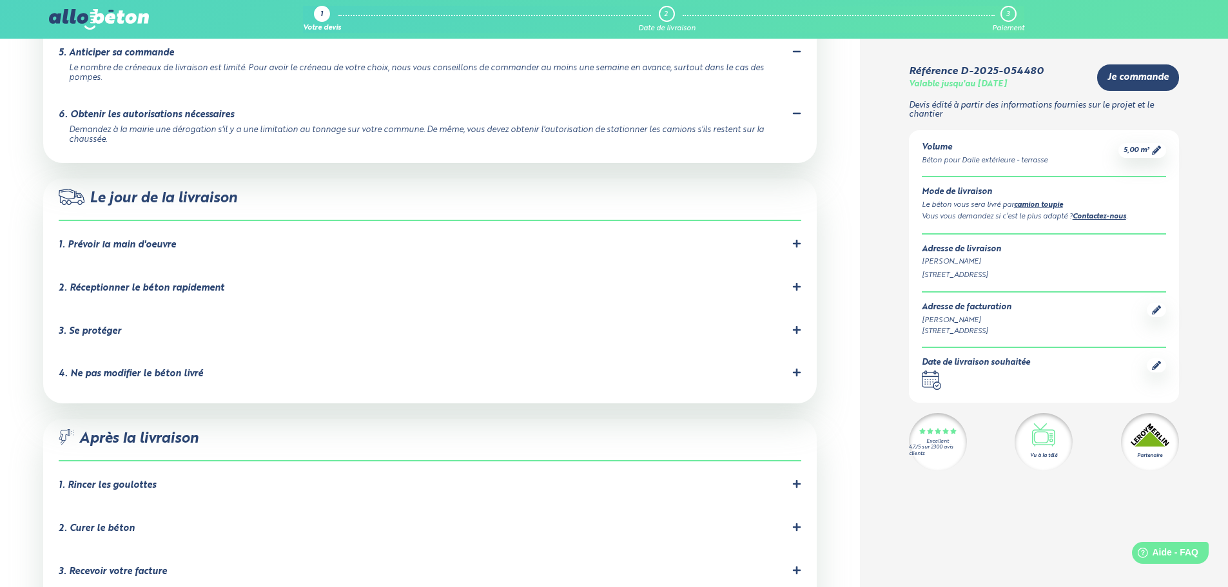
scroll to position [1095, 0]
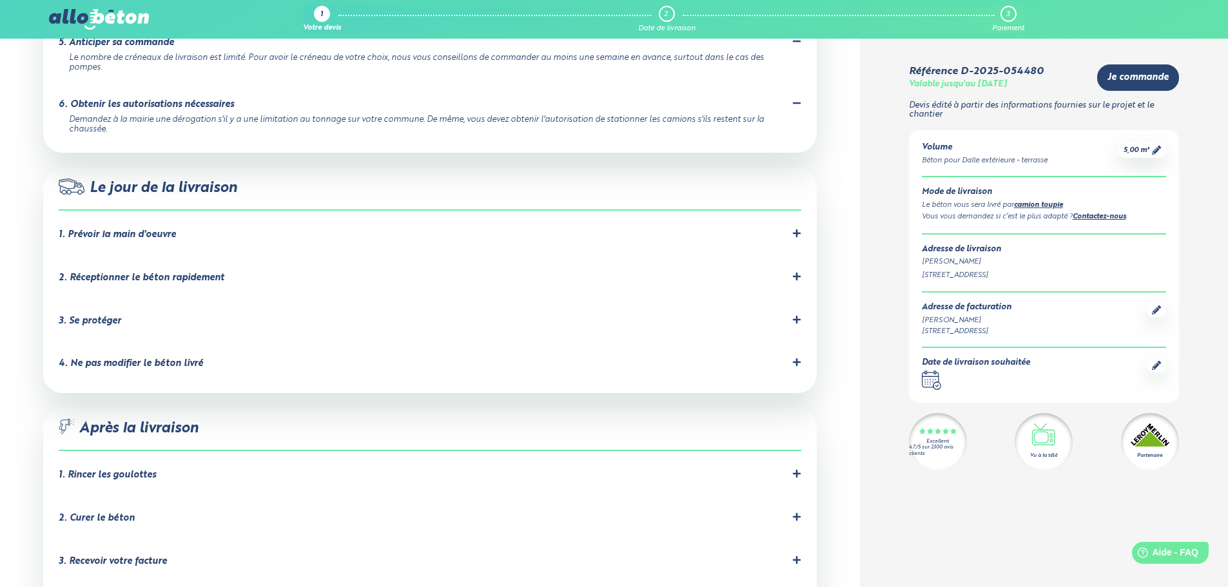
click at [159, 229] on div "1. Prévoir la main d'oeuvre" at bounding box center [117, 234] width 117 height 11
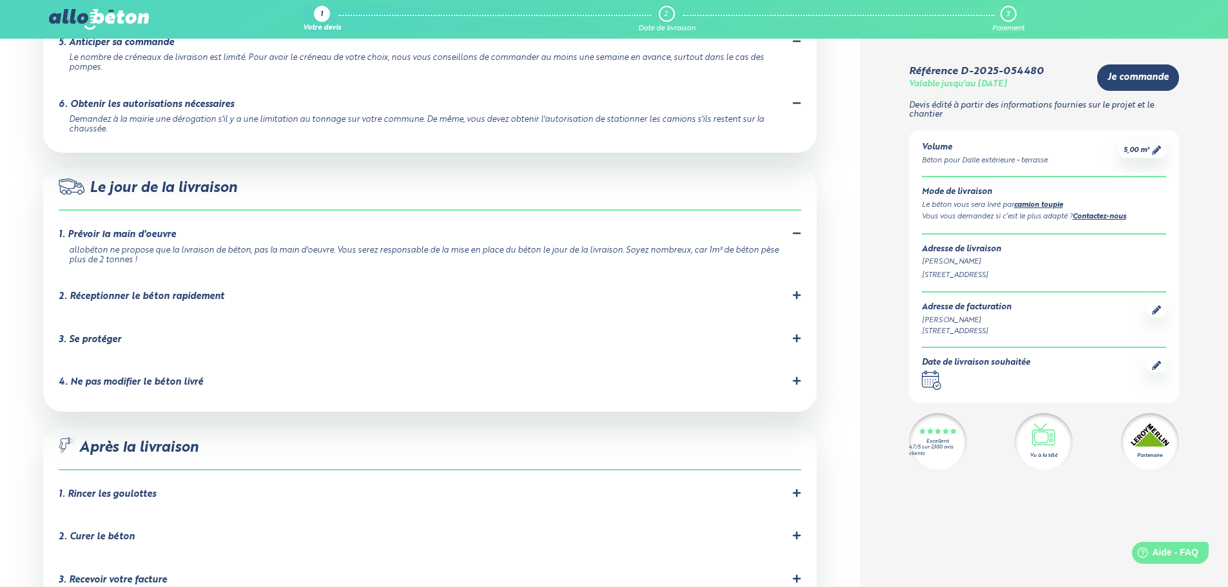
click at [192, 291] on div "2. Réceptionner le béton rapidement" at bounding box center [142, 296] width 166 height 11
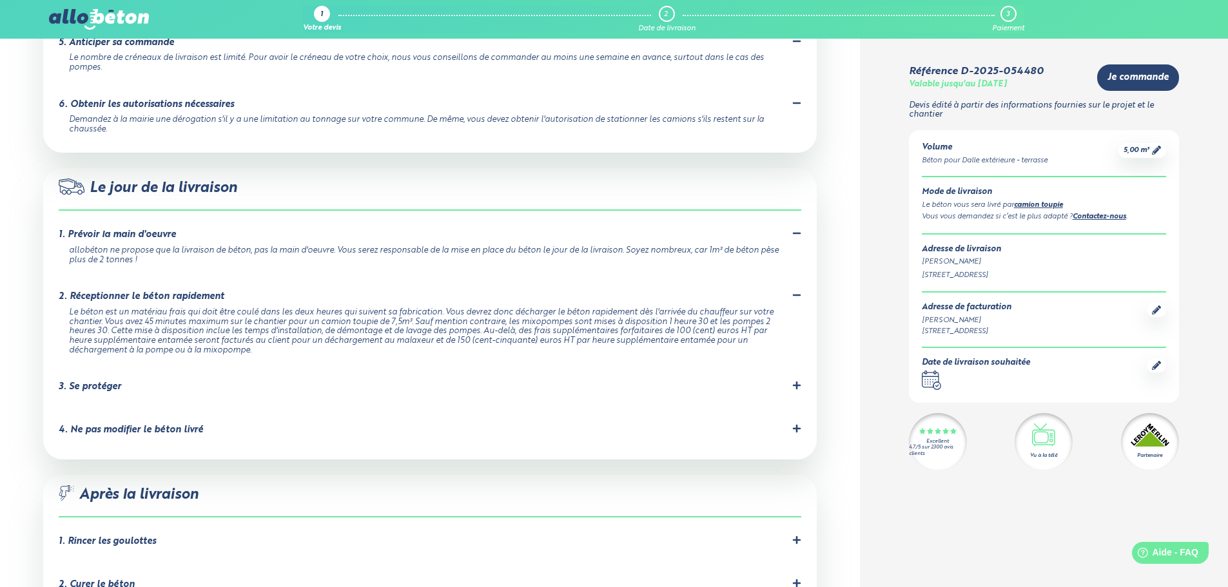
drag, startPoint x: 165, startPoint y: 347, endPoint x: 172, endPoint y: 342, distance: 8.8
click at [165, 381] on div "3. Se protéger" at bounding box center [430, 387] width 742 height 12
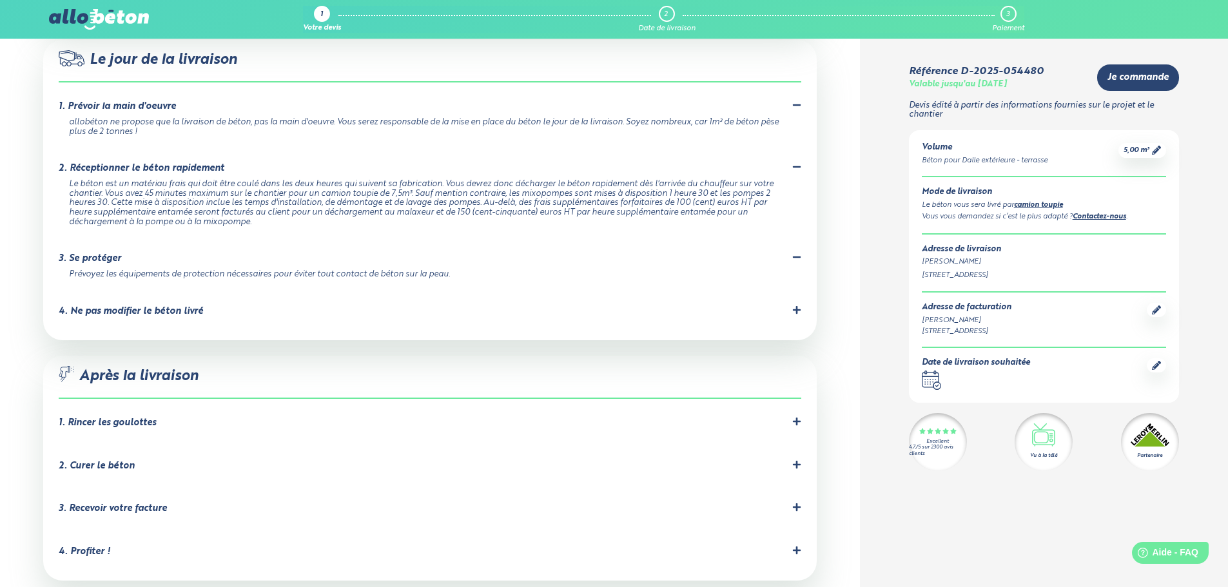
scroll to position [1224, 0]
click at [188, 305] on div "4. Ne pas modifier le béton livré" at bounding box center [131, 310] width 144 height 11
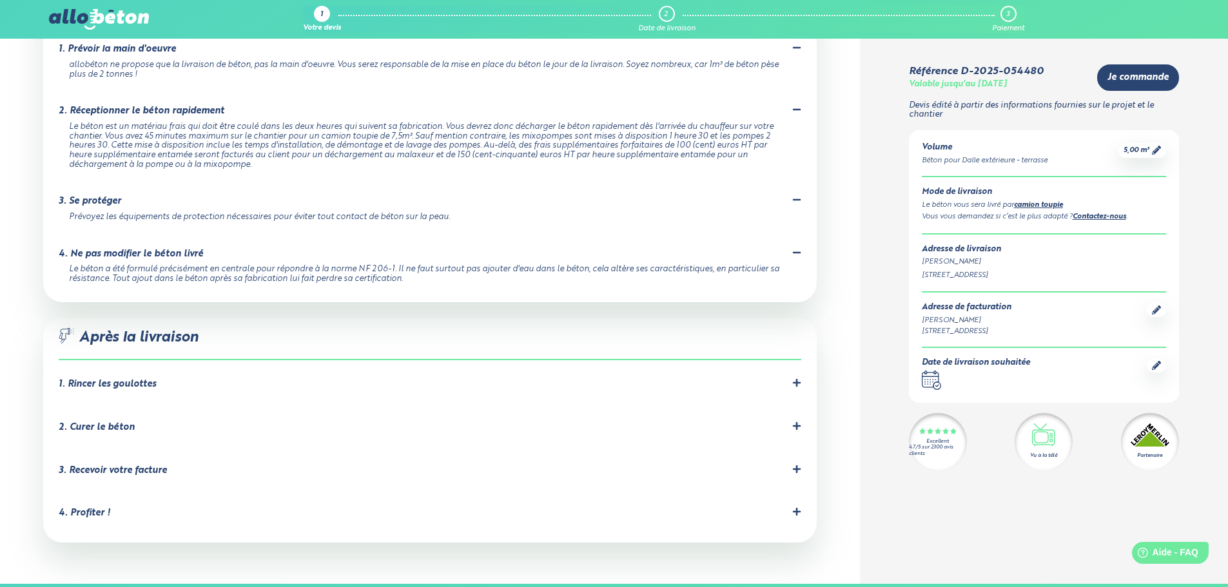
scroll to position [1353, 0]
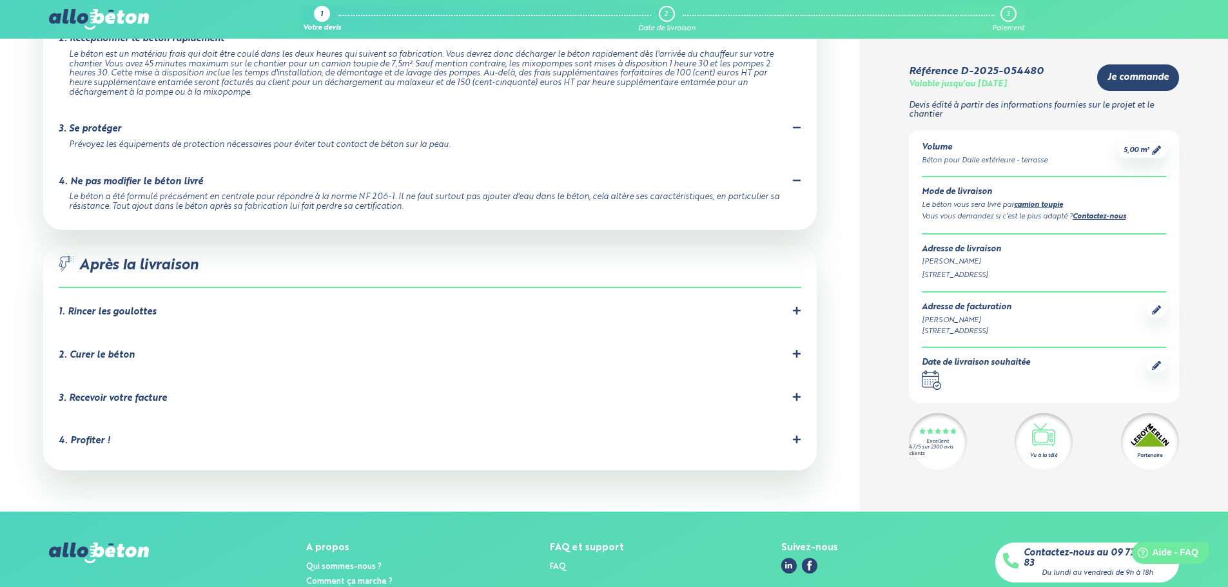
click at [177, 306] on div "1. Rincer les goulottes Le chauffeur devra rincer les goulottes obligatoirement…" at bounding box center [430, 314] width 742 height 17
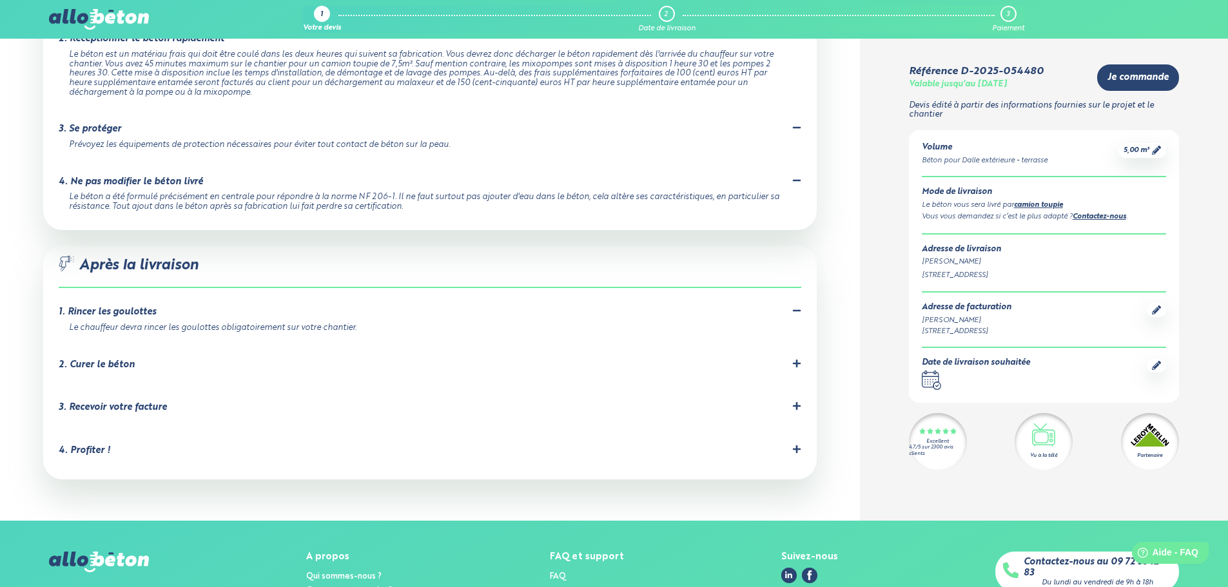
click at [141, 359] on div "2. Curer le béton" at bounding box center [430, 365] width 742 height 12
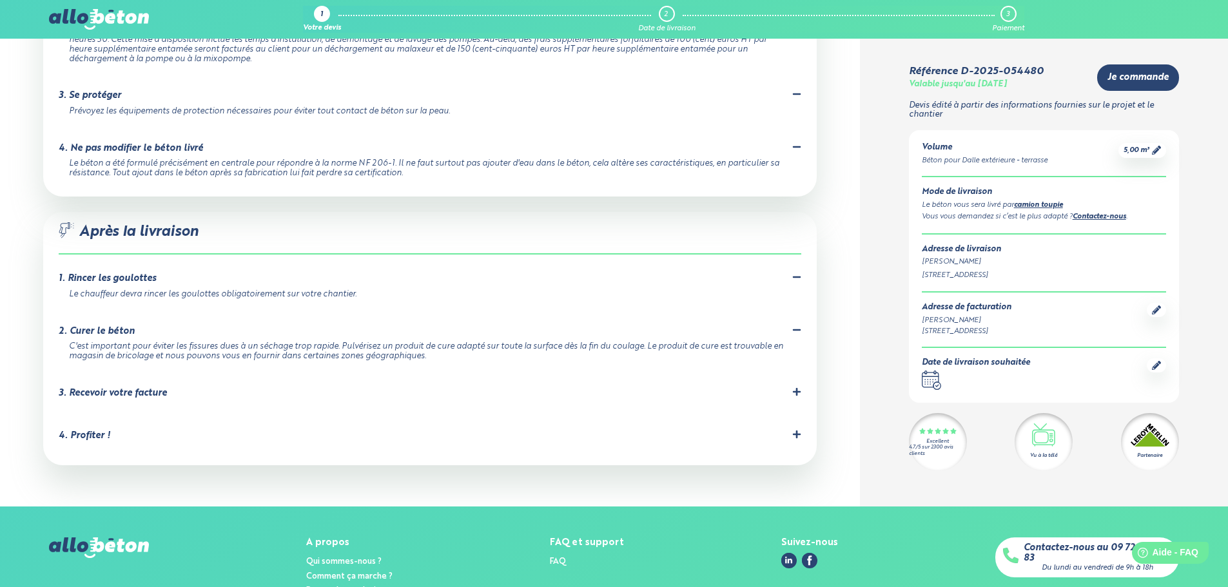
scroll to position [1417, 0]
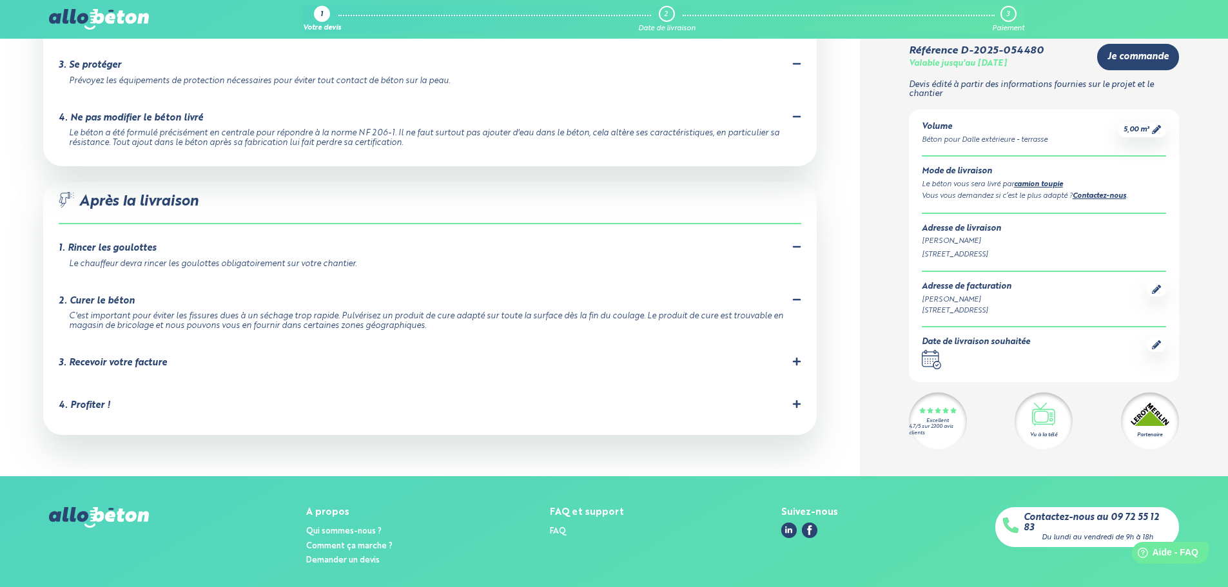
click at [164, 358] on div "3. Recevoir votre facture" at bounding box center [113, 363] width 108 height 11
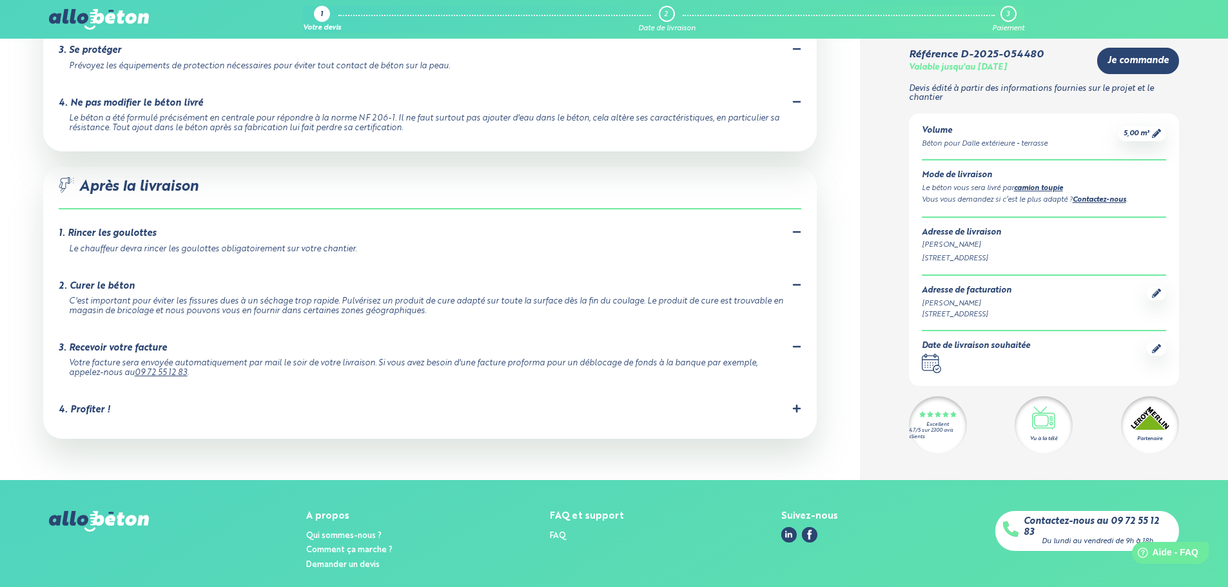
scroll to position [1436, 0]
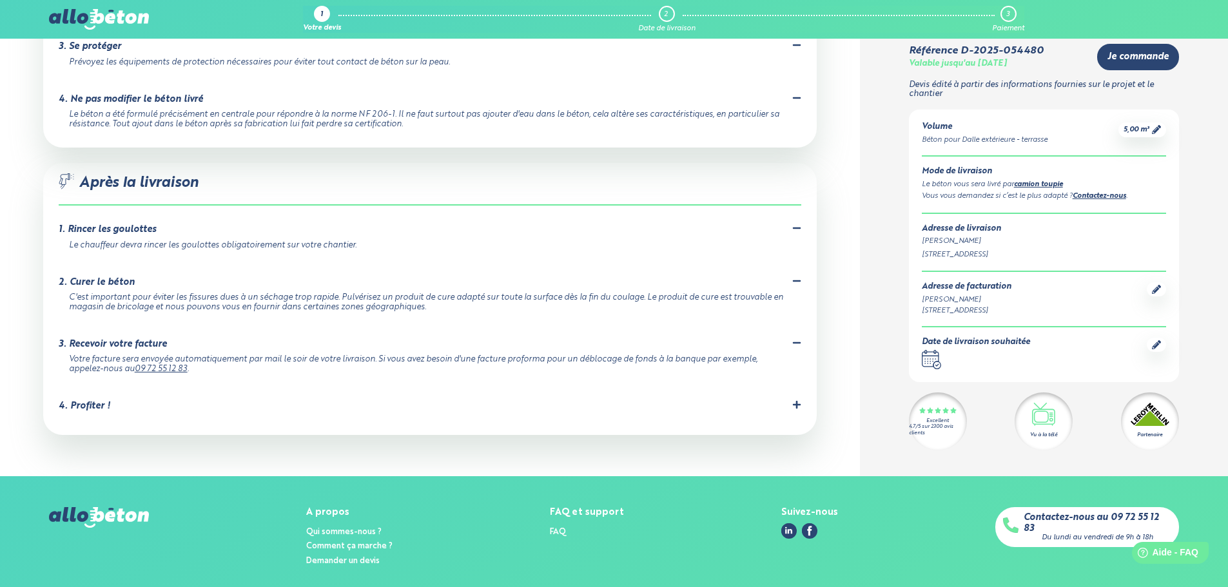
click at [154, 400] on div "4. Profiter ! Votre béton est coulé, bravo vous pouvez être fier de vous ! N'hé…" at bounding box center [430, 408] width 742 height 17
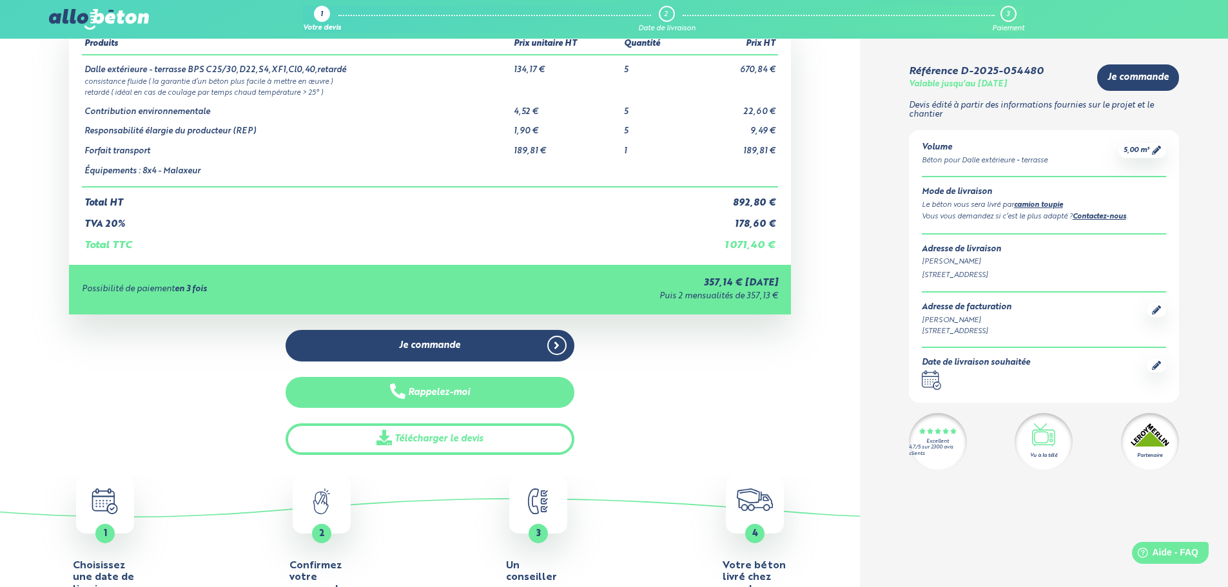
scroll to position [193, 0]
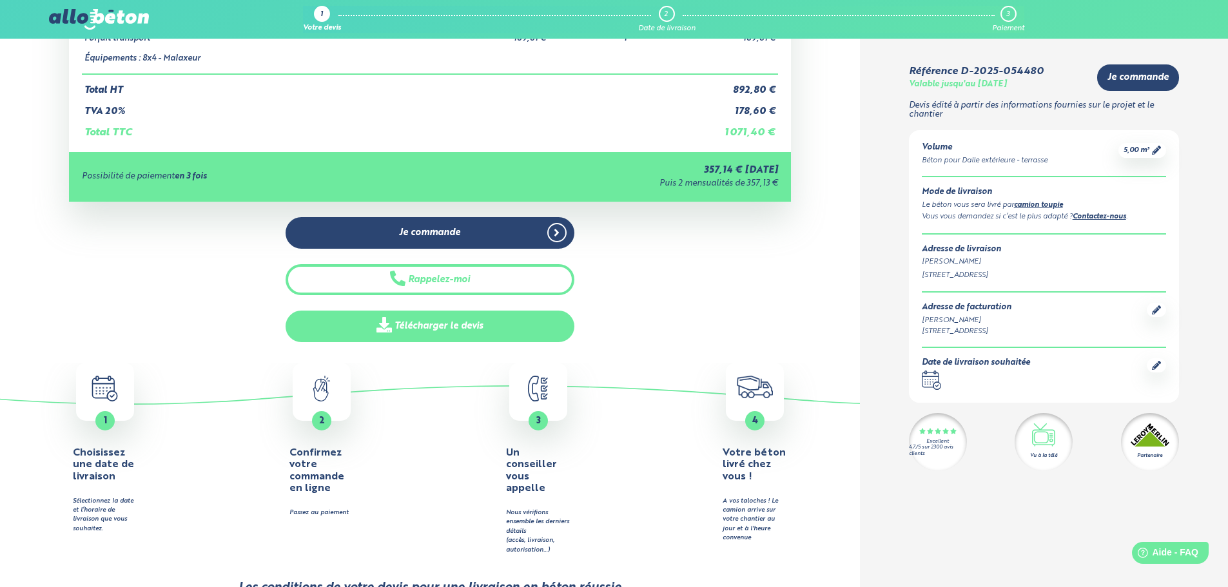
click at [435, 327] on link "Télécharger le devis" at bounding box center [429, 327] width 289 height 32
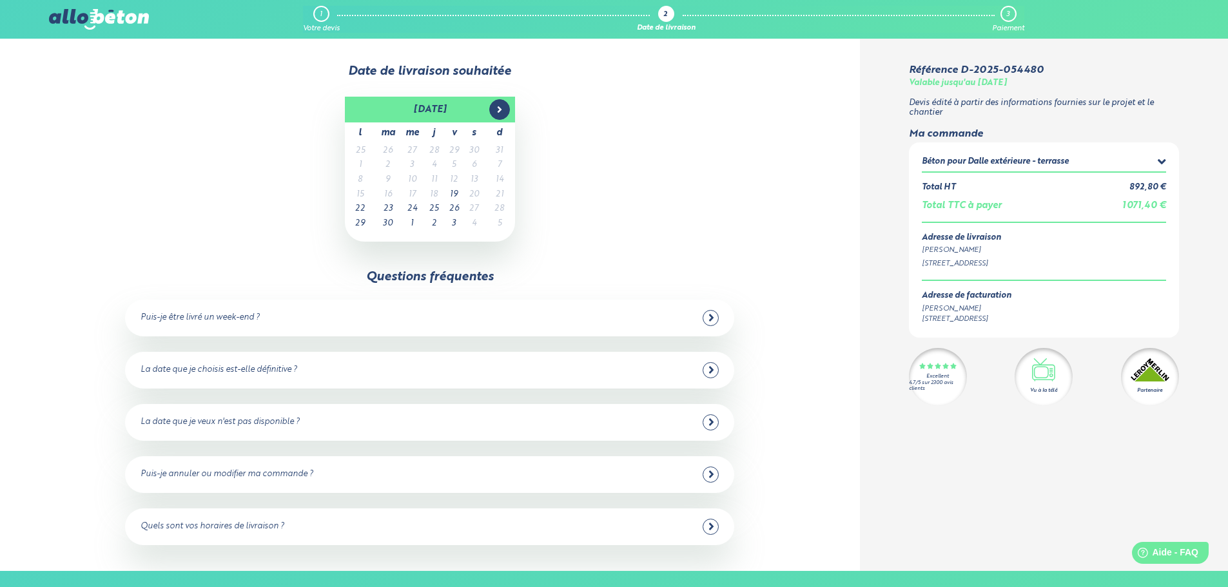
click at [501, 107] on icon at bounding box center [499, 109] width 10 height 10
click at [417, 194] on td "22" at bounding box center [412, 195] width 24 height 15
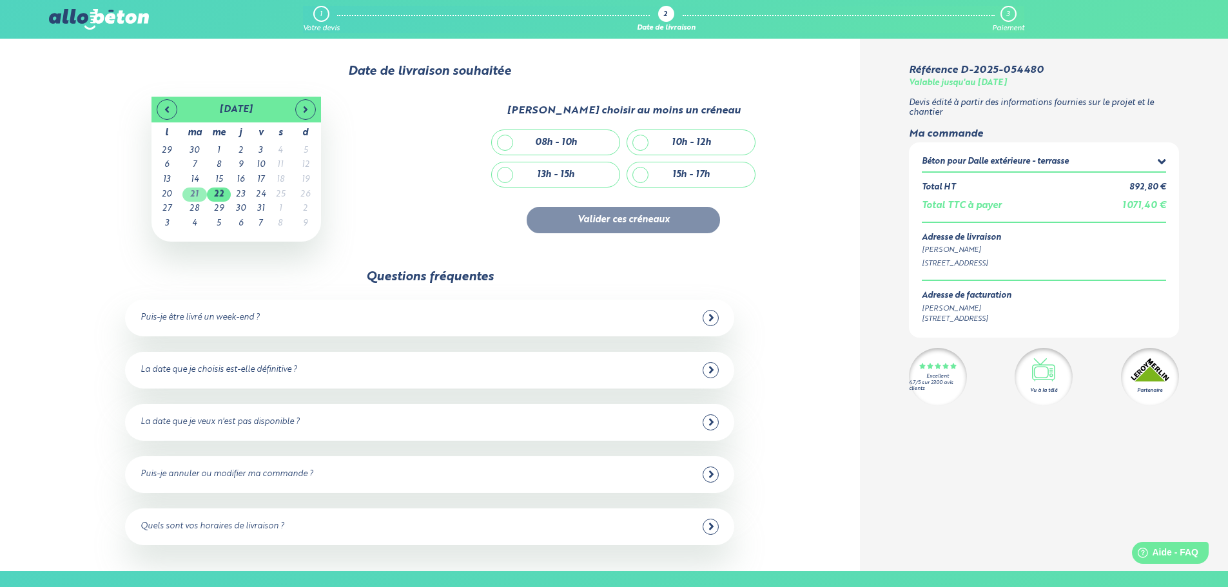
click at [191, 195] on td "21" at bounding box center [194, 195] width 24 height 15
click at [168, 195] on td "20" at bounding box center [166, 195] width 31 height 15
click at [226, 193] on td "22" at bounding box center [219, 195] width 24 height 15
click at [237, 193] on td "23" at bounding box center [241, 195] width 20 height 15
click at [221, 195] on td "22" at bounding box center [219, 195] width 24 height 15
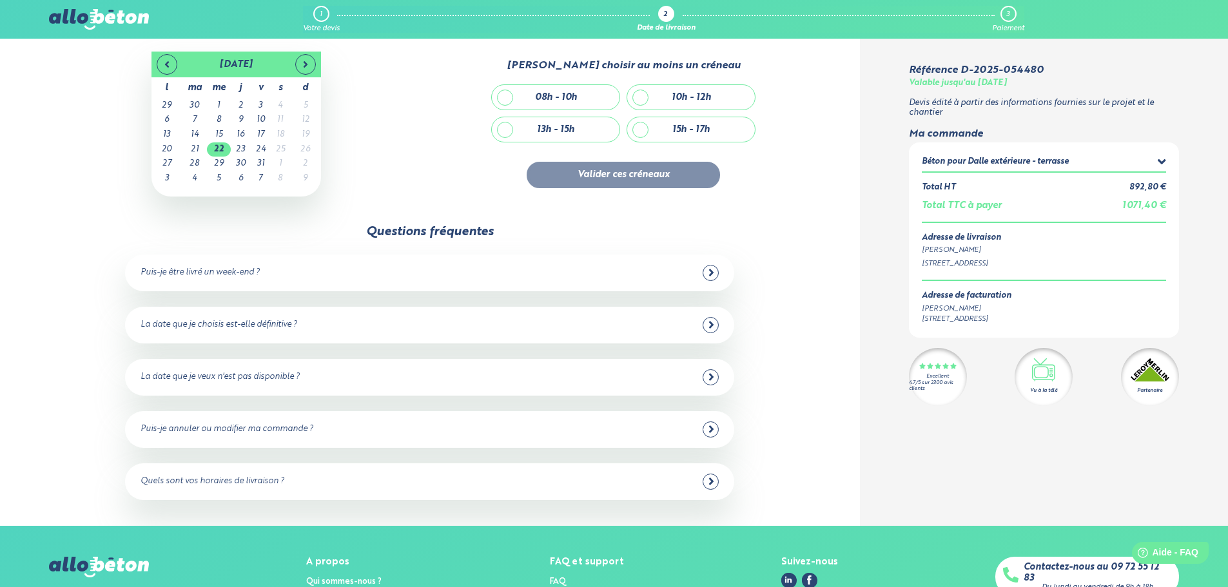
scroll to position [64, 0]
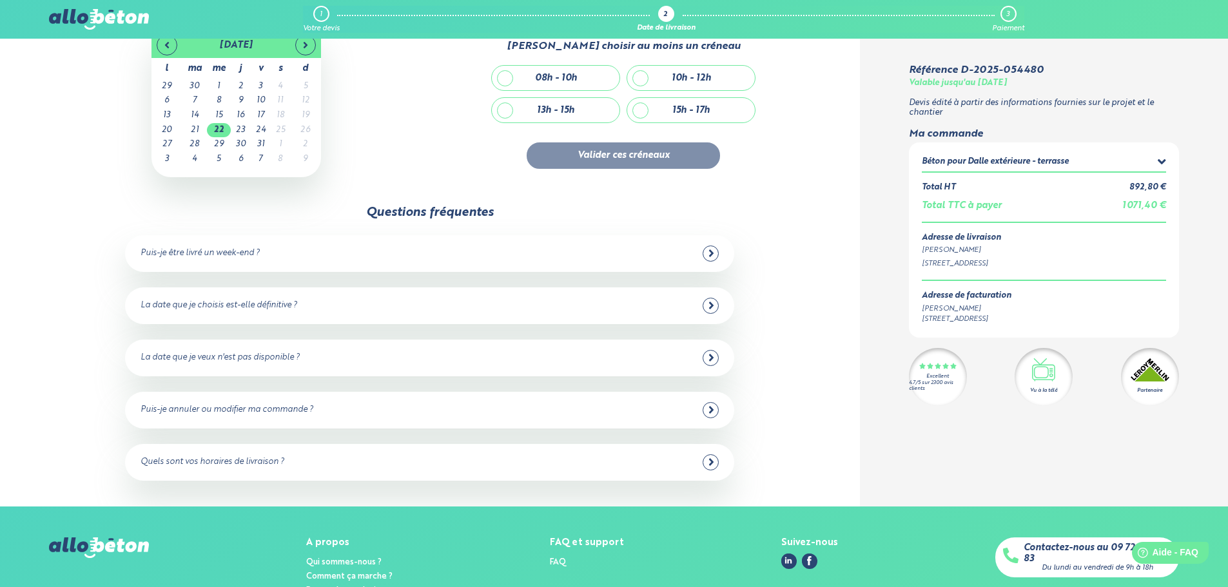
click at [708, 249] on icon at bounding box center [711, 253] width 6 height 12
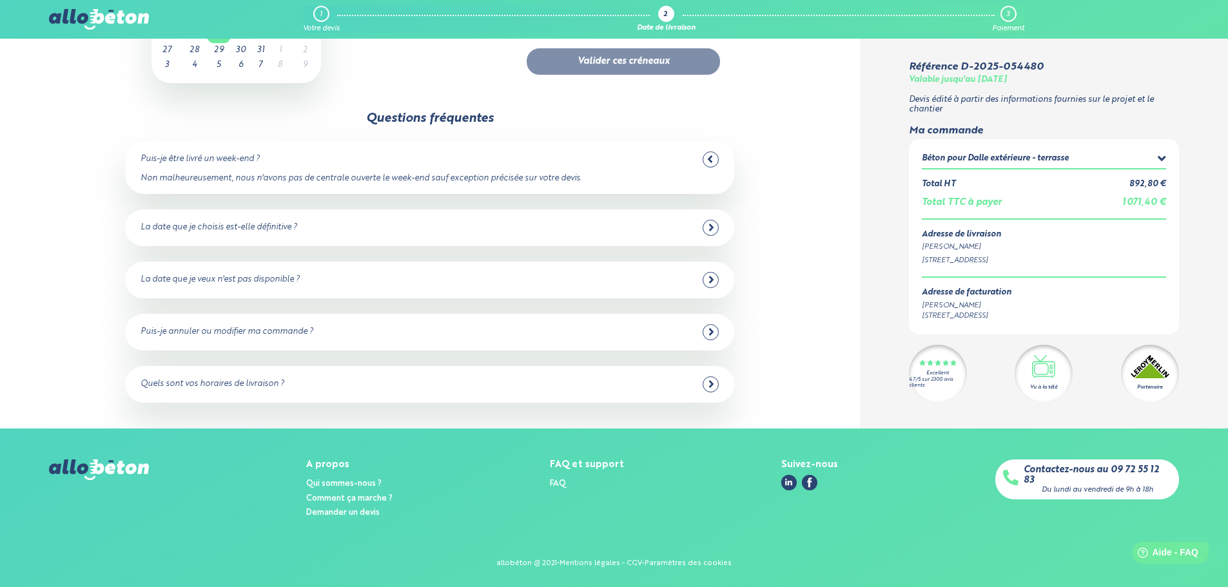
scroll to position [160, 0]
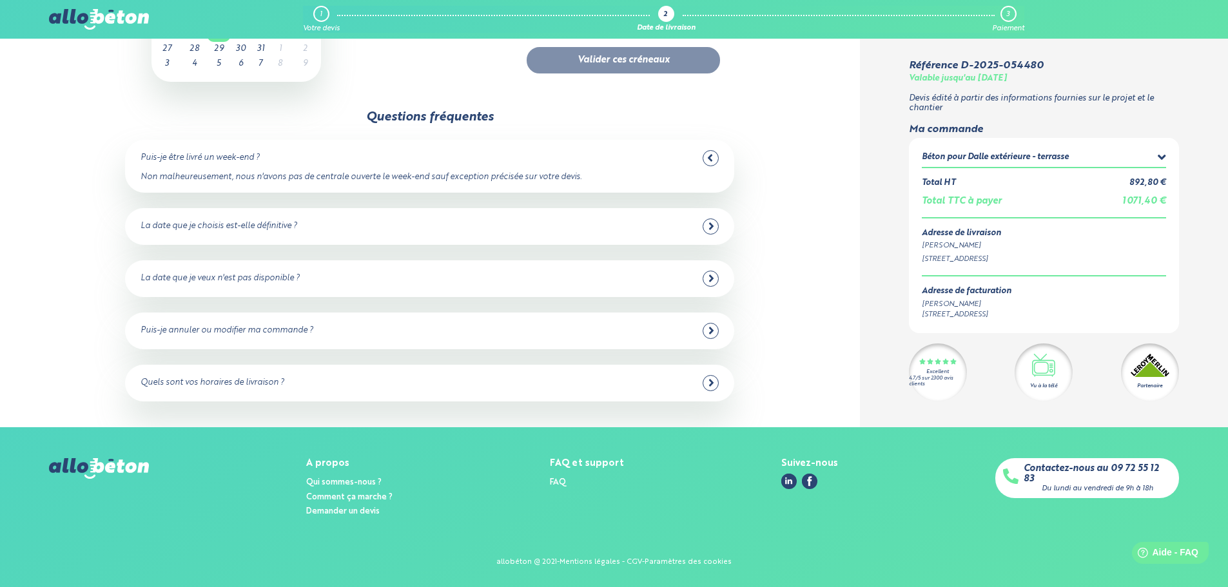
click at [503, 222] on div "La date que je choisis est-elle définitive ?" at bounding box center [429, 226] width 578 height 16
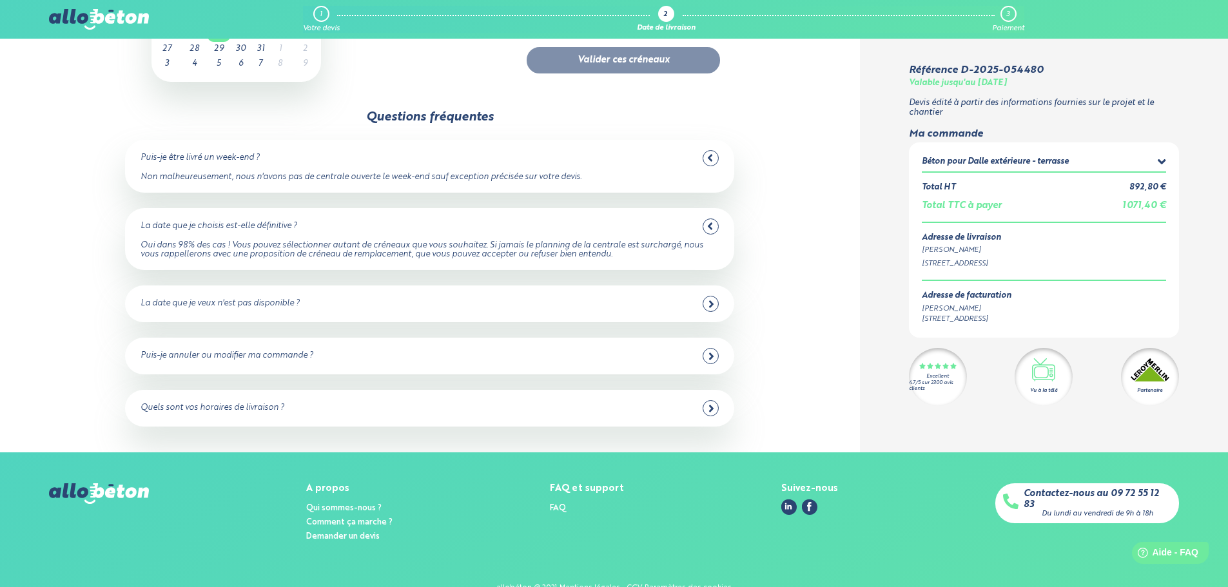
scroll to position [186, 0]
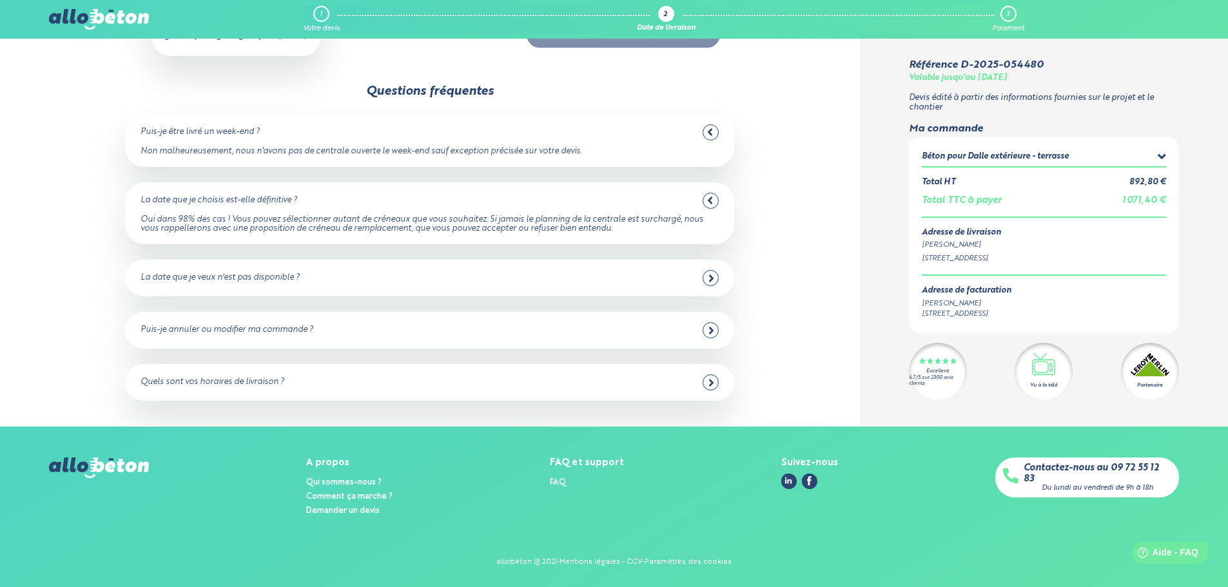
click at [404, 277] on div "La date que je veux n'est pas disponible ?" at bounding box center [429, 278] width 578 height 16
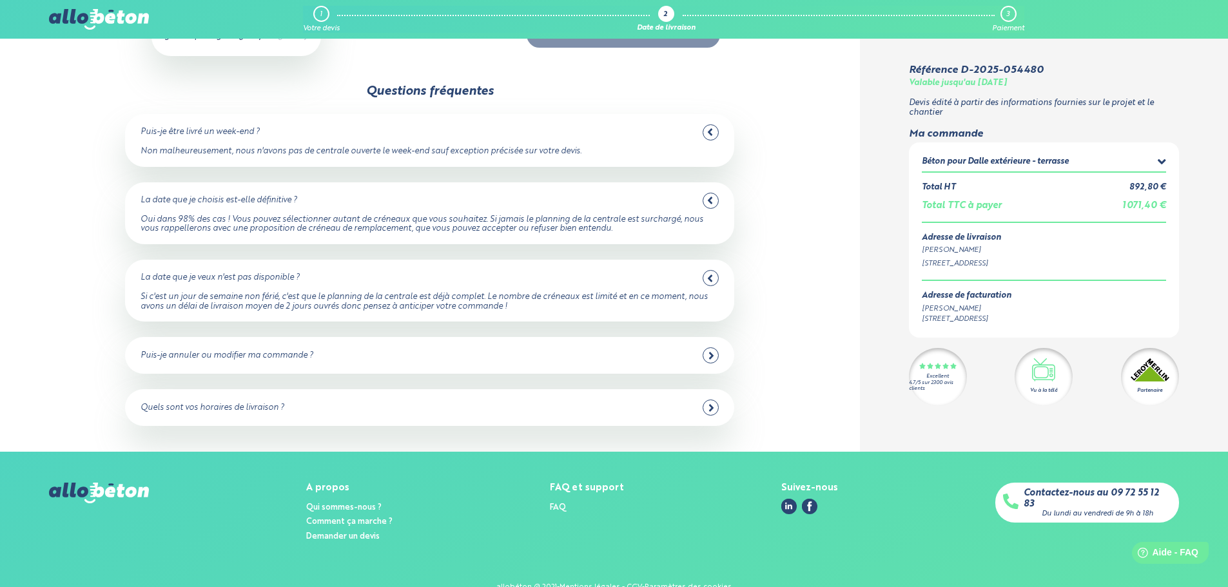
click at [420, 286] on div "La date que je veux n'est pas disponible ?" at bounding box center [429, 278] width 578 height 16
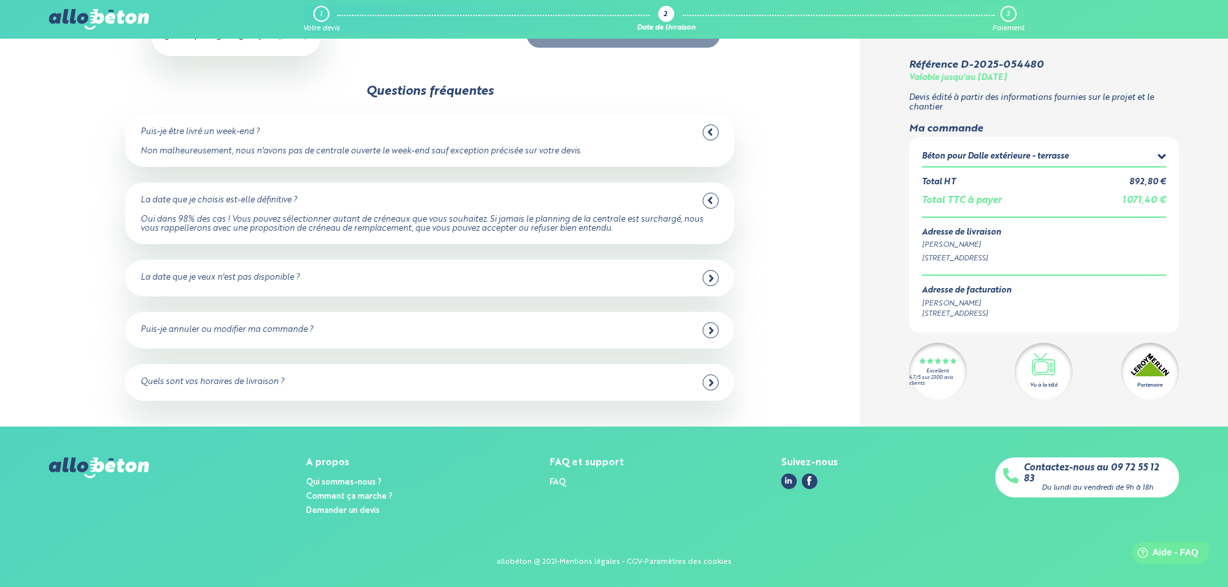
click at [404, 327] on div "Puis-je annuler ou modifier ma commande ?" at bounding box center [429, 330] width 578 height 16
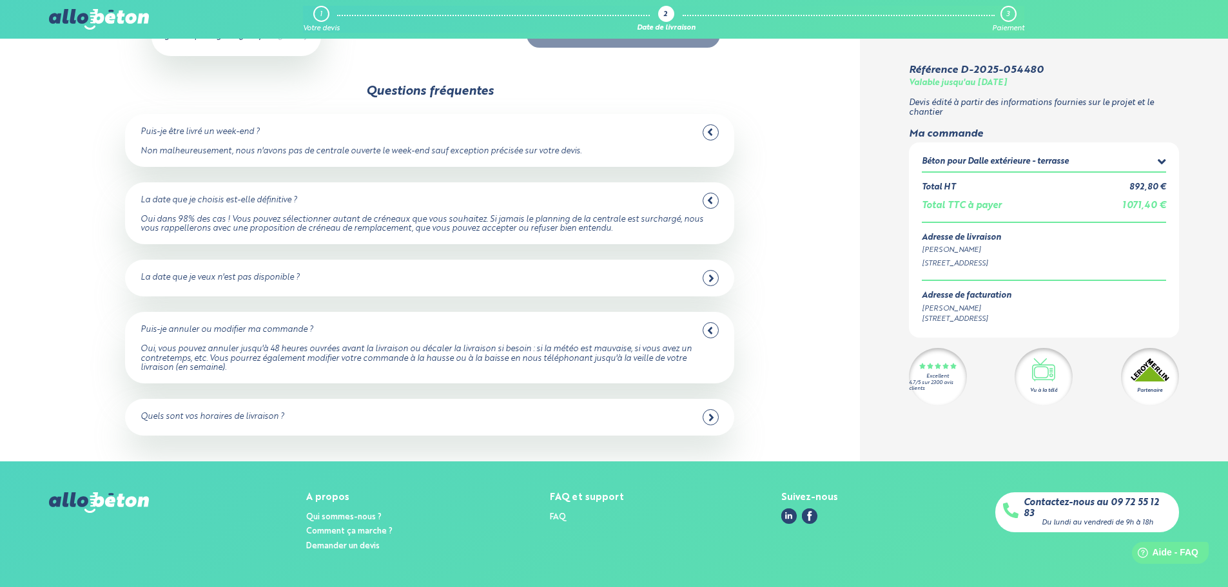
click at [404, 327] on div "Puis-je annuler ou modifier ma commande ?" at bounding box center [429, 330] width 578 height 16
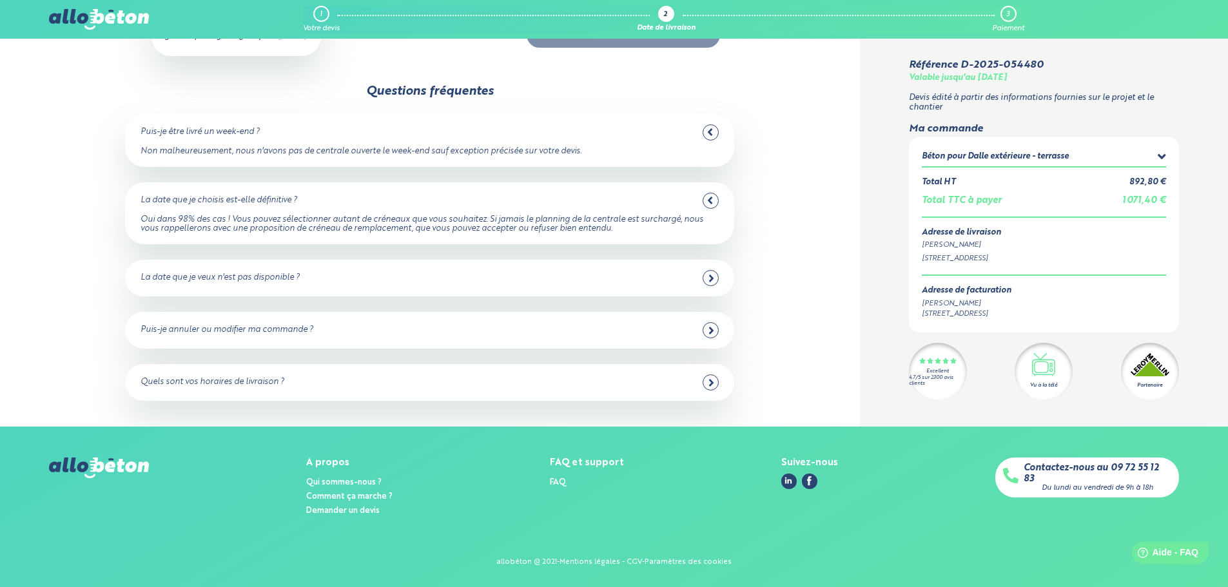
click at [448, 378] on div "Quels sont vos horaires de livraison ?" at bounding box center [429, 382] width 578 height 16
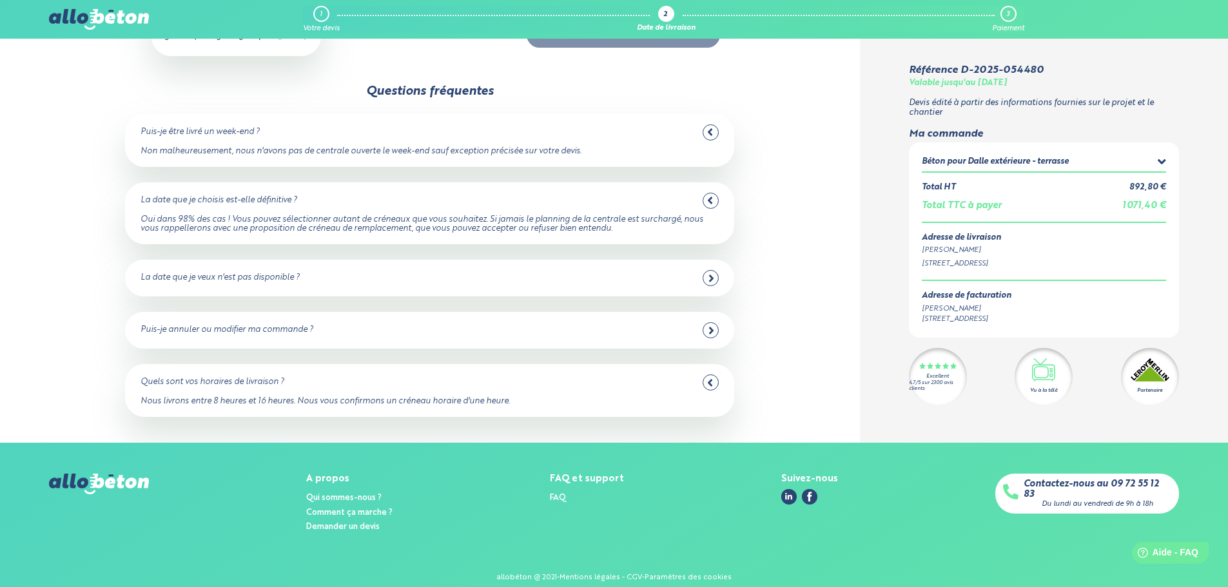
click at [447, 378] on div "Quels sont vos horaires de livraison ?" at bounding box center [429, 382] width 578 height 16
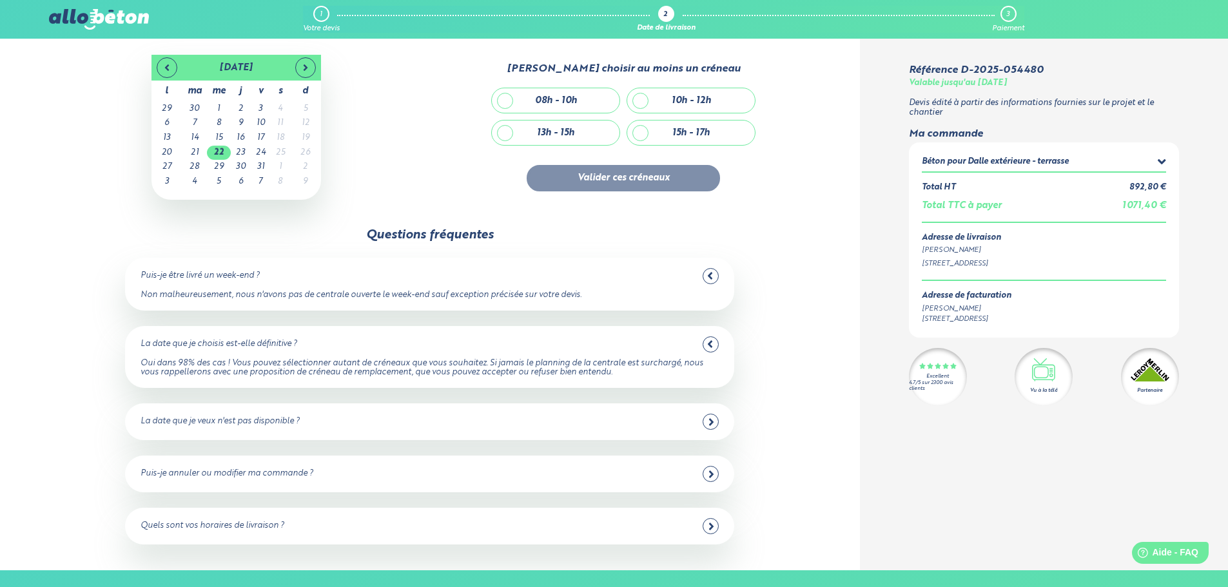
scroll to position [64, 0]
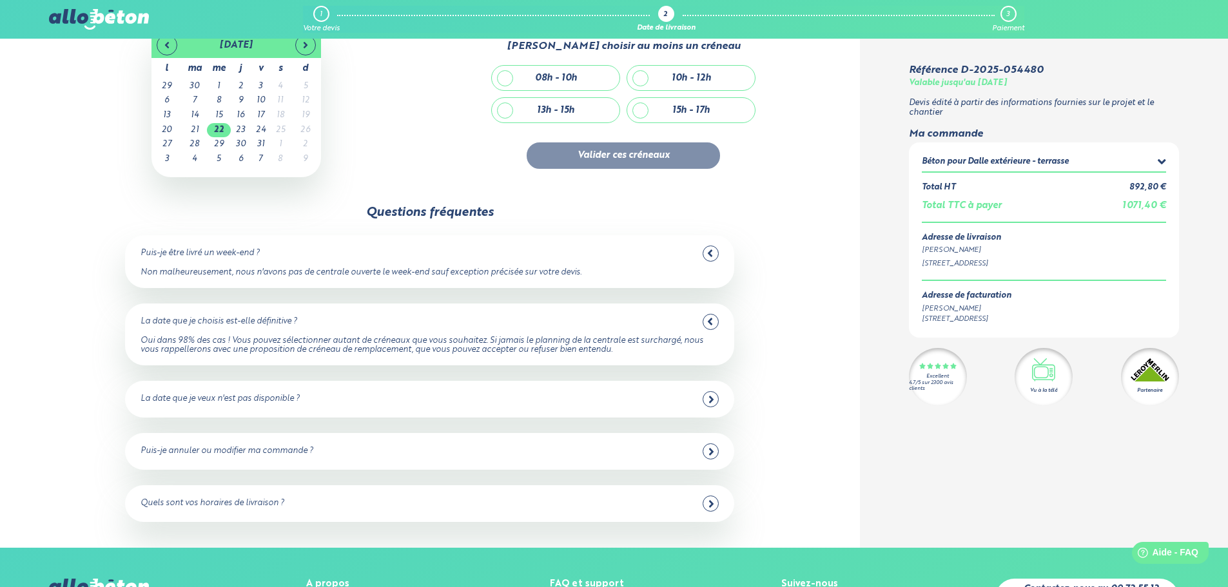
click at [476, 325] on div "La date que je choisis est-elle définitive ?" at bounding box center [429, 322] width 578 height 16
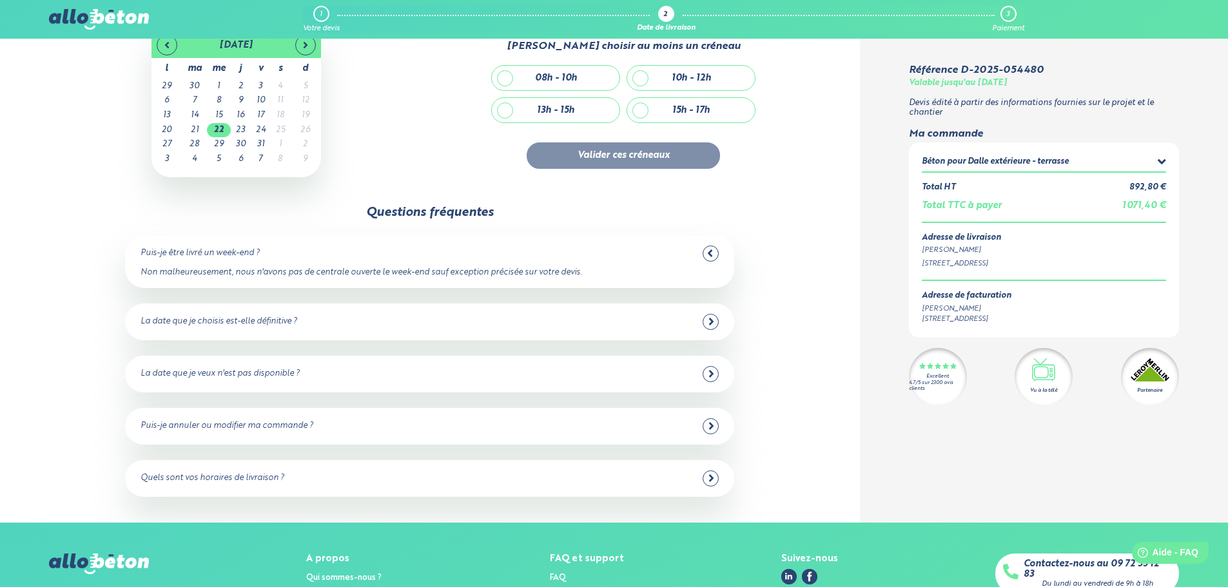
click at [514, 250] on div "Puis-je être livré un week-end ?" at bounding box center [429, 254] width 578 height 16
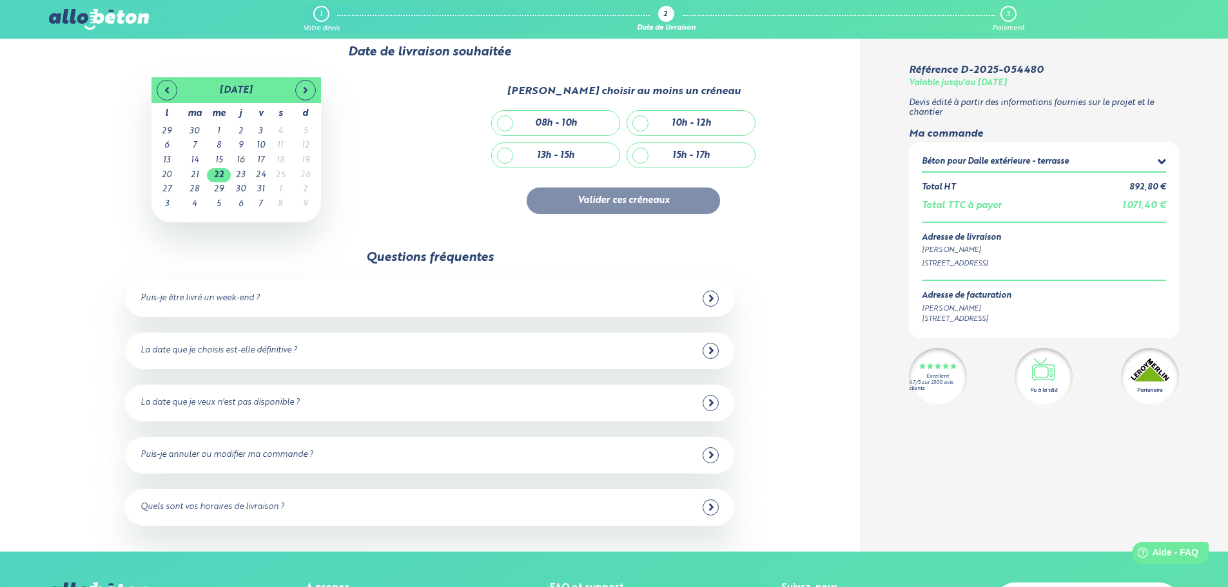
scroll to position [0, 0]
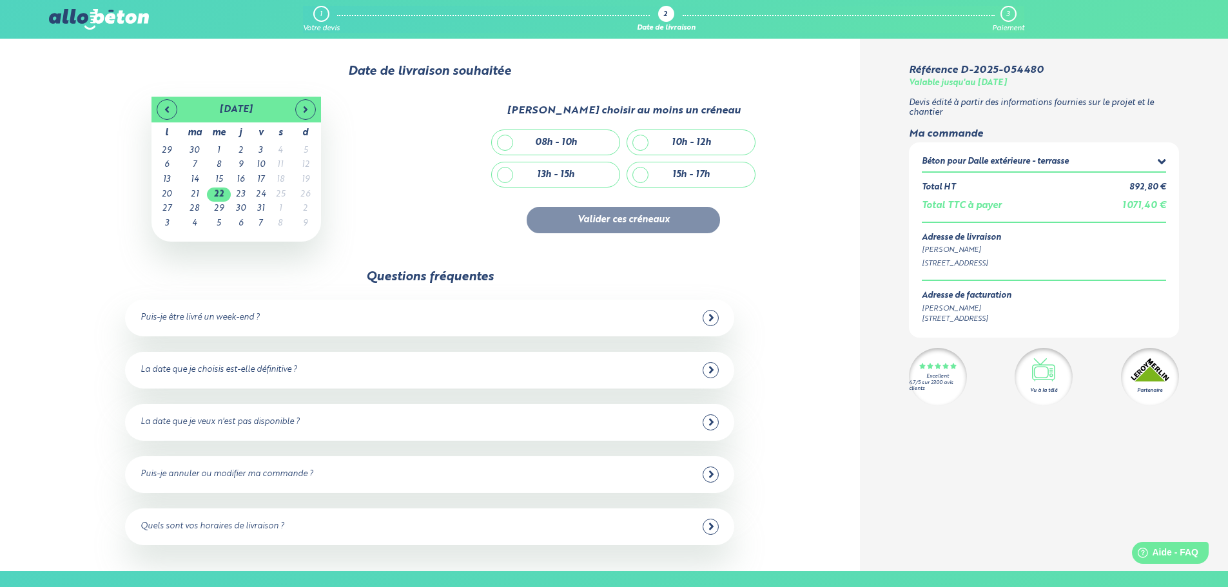
click at [580, 142] on div "08h - 10h" at bounding box center [556, 142] width 128 height 24
checkbox input "true"
